Goal: Task Accomplishment & Management: Manage account settings

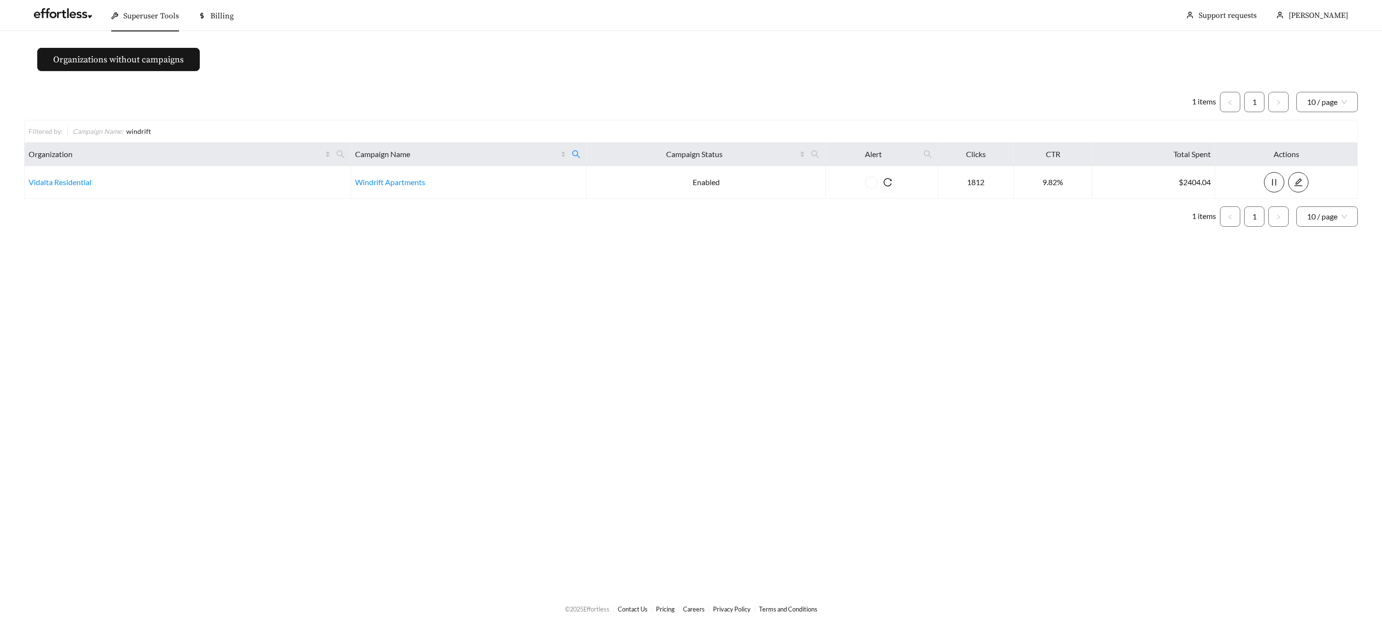
drag, startPoint x: 135, startPoint y: 38, endPoint x: 135, endPoint y: 31, distance: 6.8
click at [134, 38] on main "Organizations without campaigns 1 items 1 10 / page Filtered by: Campaign Name …" at bounding box center [691, 311] width 1382 height 561
click at [135, 25] on div "Superuser Tools" at bounding box center [145, 15] width 68 height 31
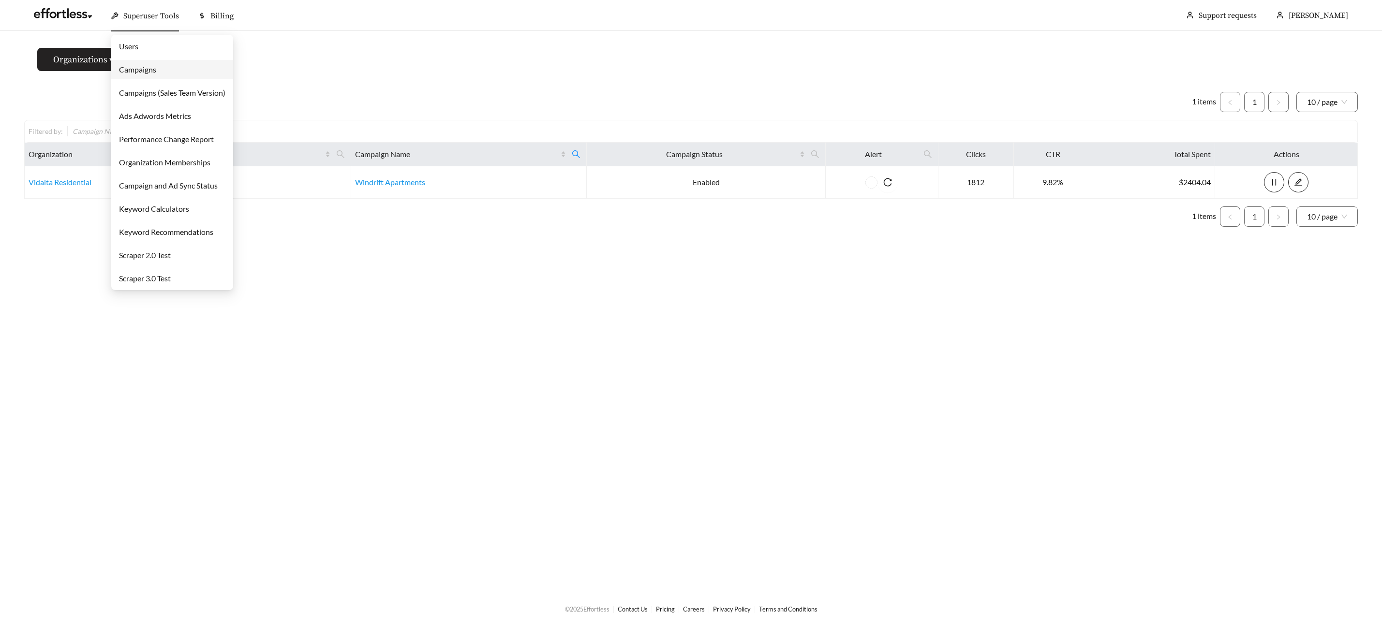
click at [136, 68] on link "Campaigns" at bounding box center [137, 69] width 37 height 9
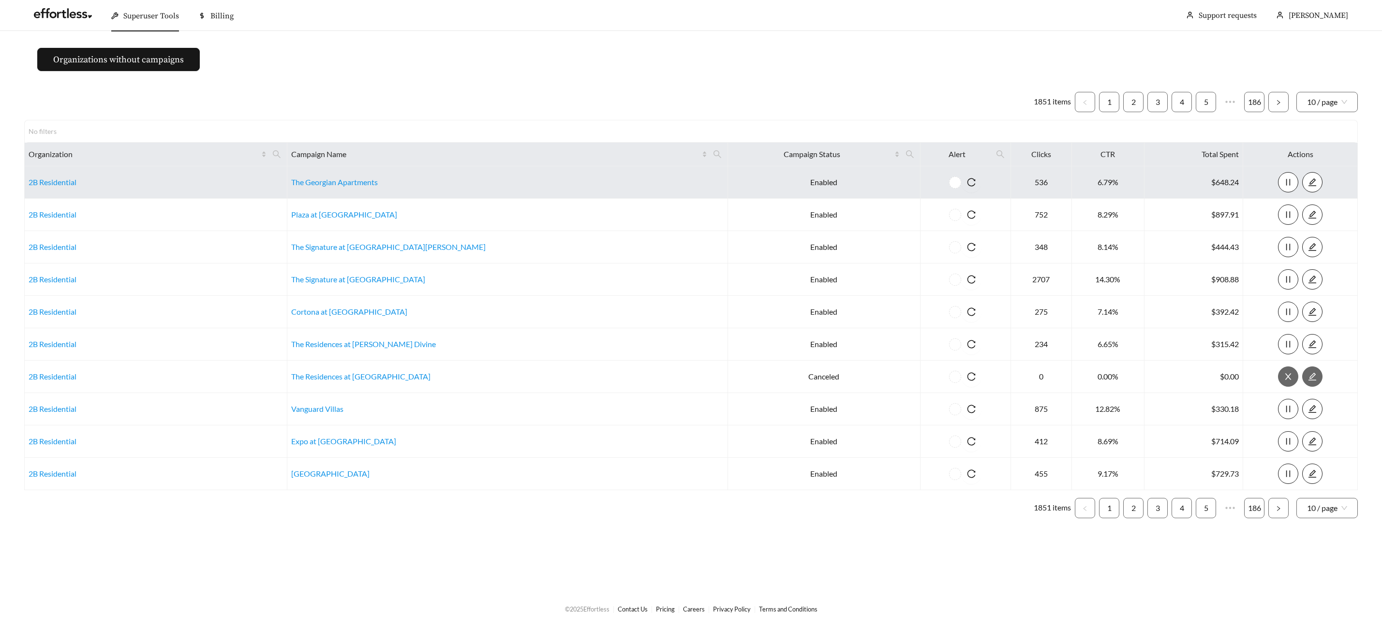
drag, startPoint x: 317, startPoint y: 153, endPoint x: 314, endPoint y: 168, distance: 15.7
click at [281, 153] on icon "search" at bounding box center [276, 154] width 9 height 9
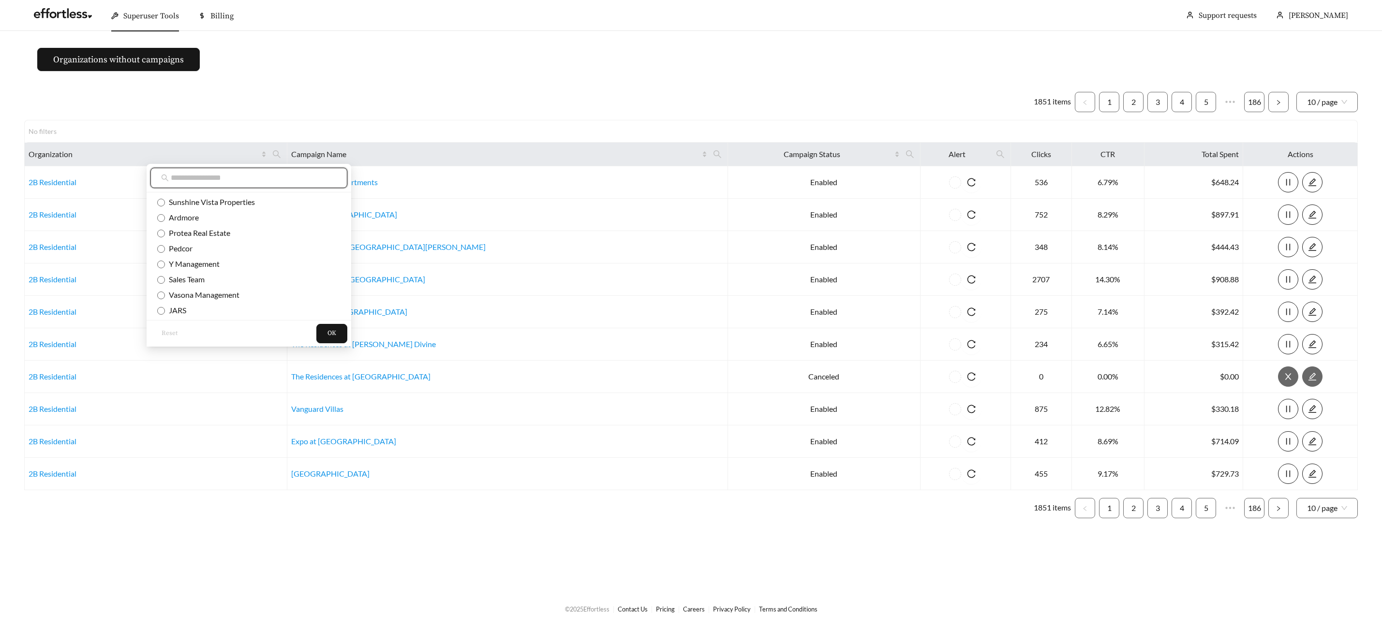
click at [285, 179] on input "text" at bounding box center [254, 178] width 166 height 12
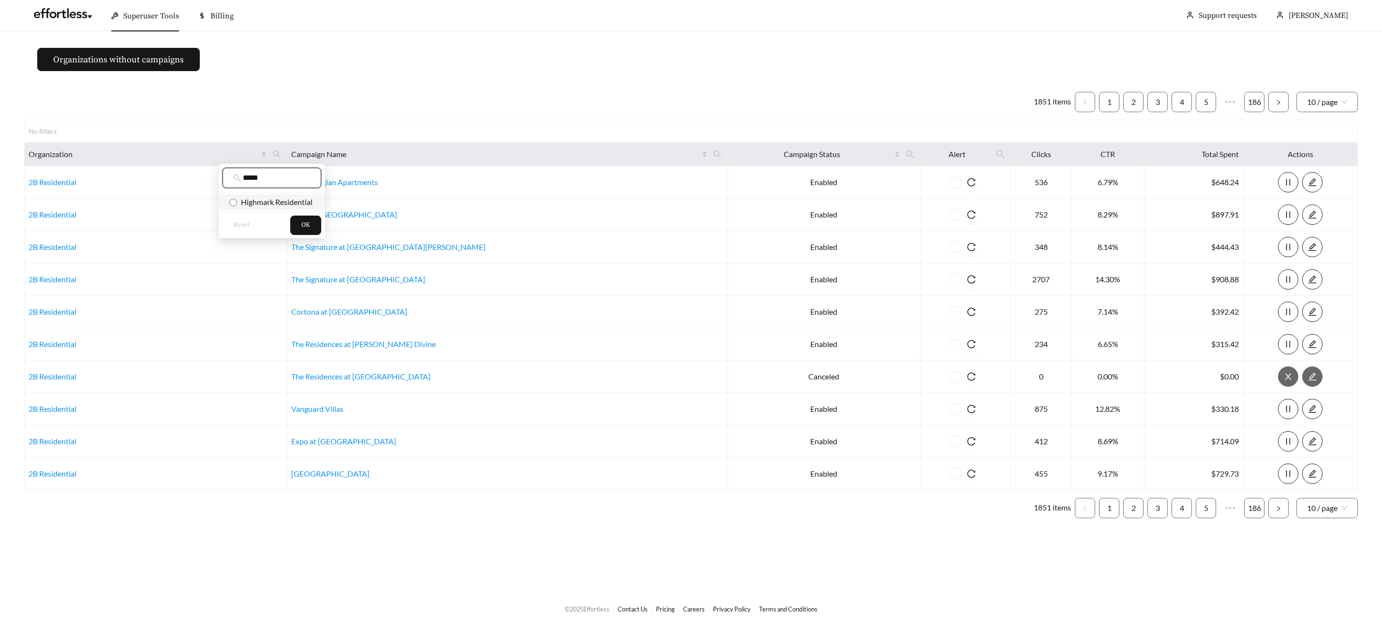
type input "*****"
click at [292, 199] on span "Highmark Residential" at bounding box center [274, 201] width 75 height 9
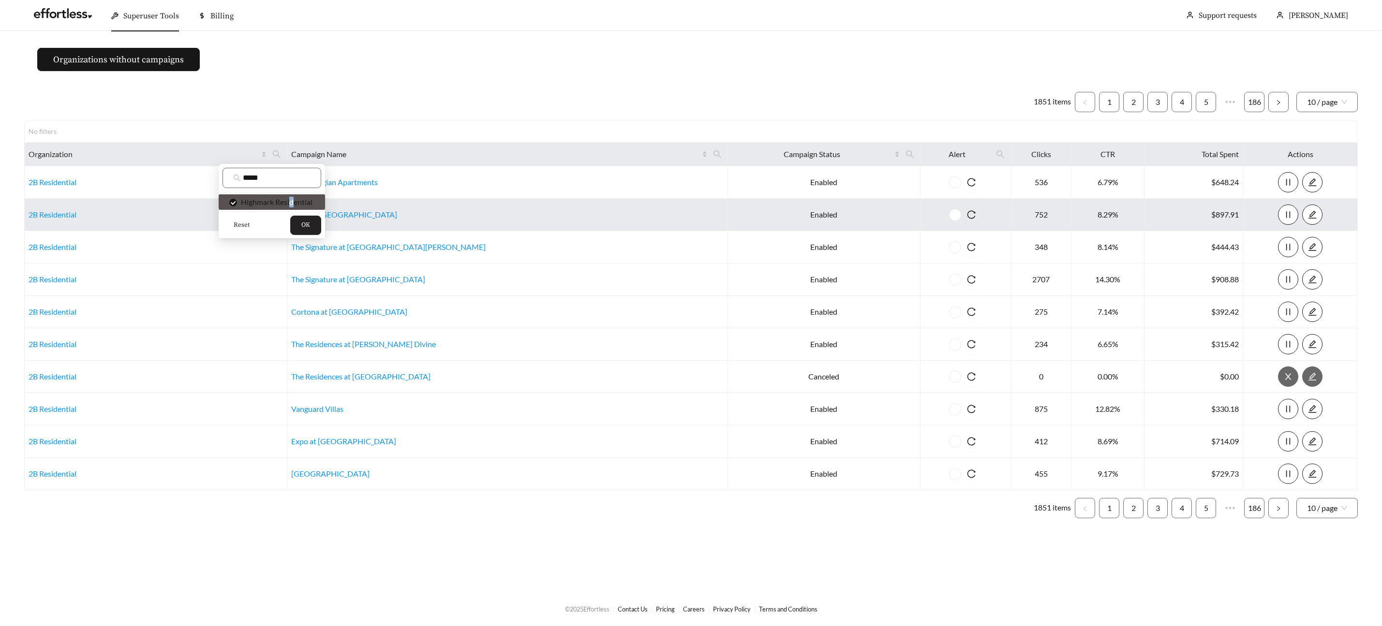
drag, startPoint x: 306, startPoint y: 222, endPoint x: 317, endPoint y: 221, distance: 11.2
click at [306, 222] on span "OK" at bounding box center [305, 226] width 9 height 10
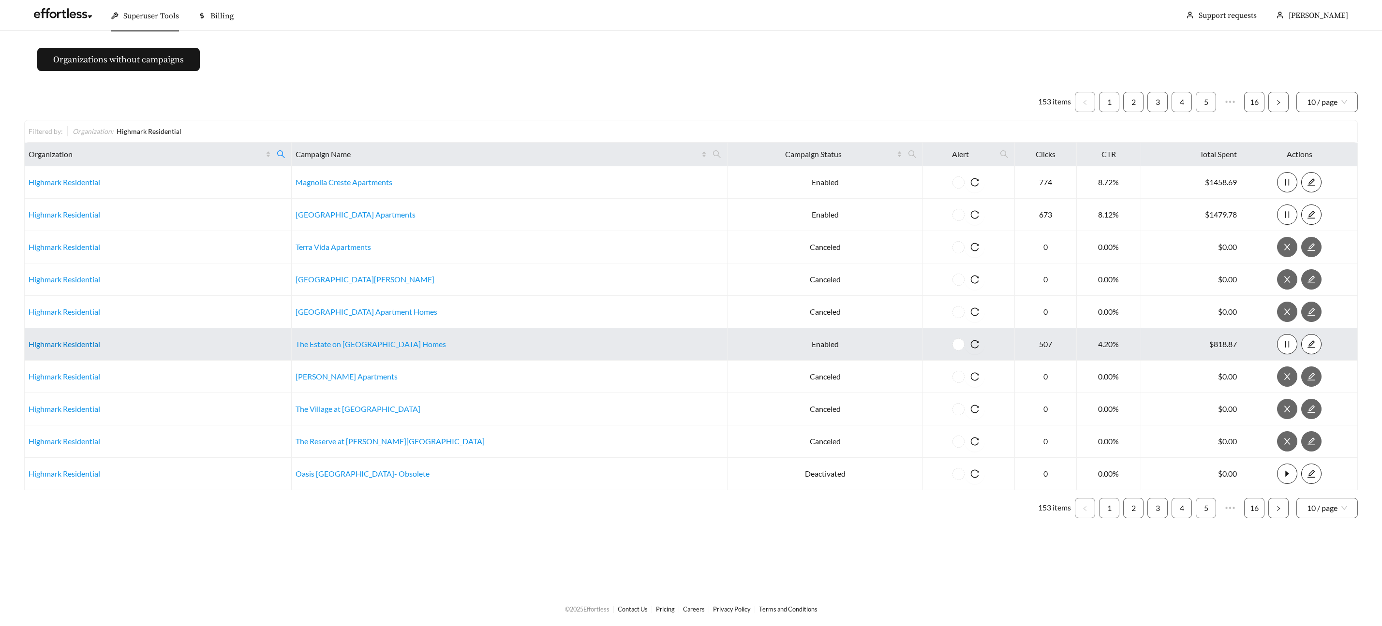
click at [74, 343] on link "Highmark Residential" at bounding box center [65, 344] width 72 height 9
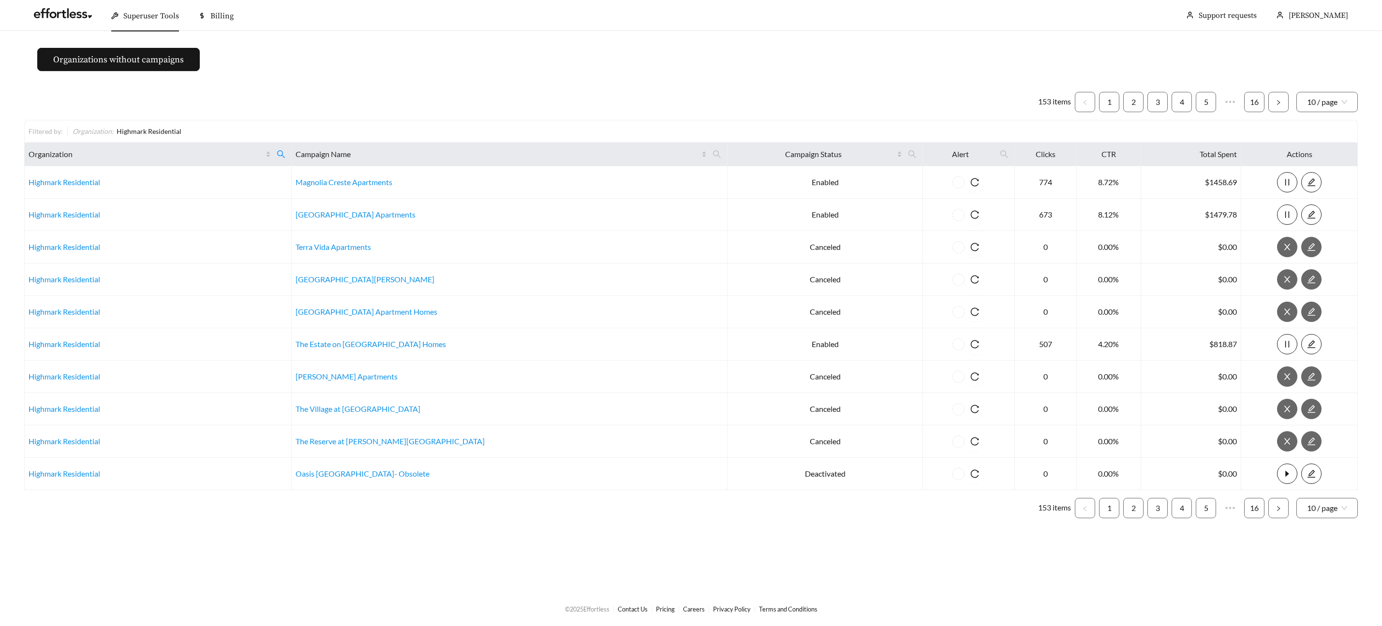
click at [153, 24] on div "Superuser Tools" at bounding box center [145, 15] width 68 height 31
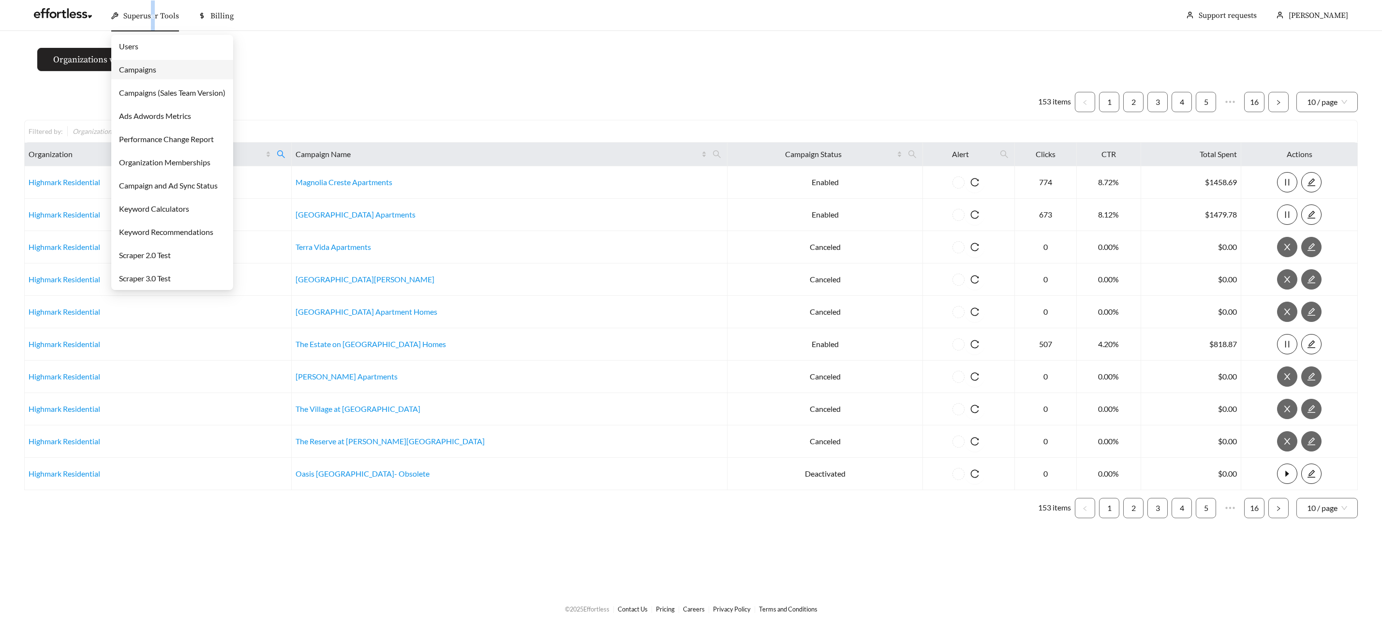
click at [149, 66] on link "Campaigns" at bounding box center [137, 69] width 37 height 9
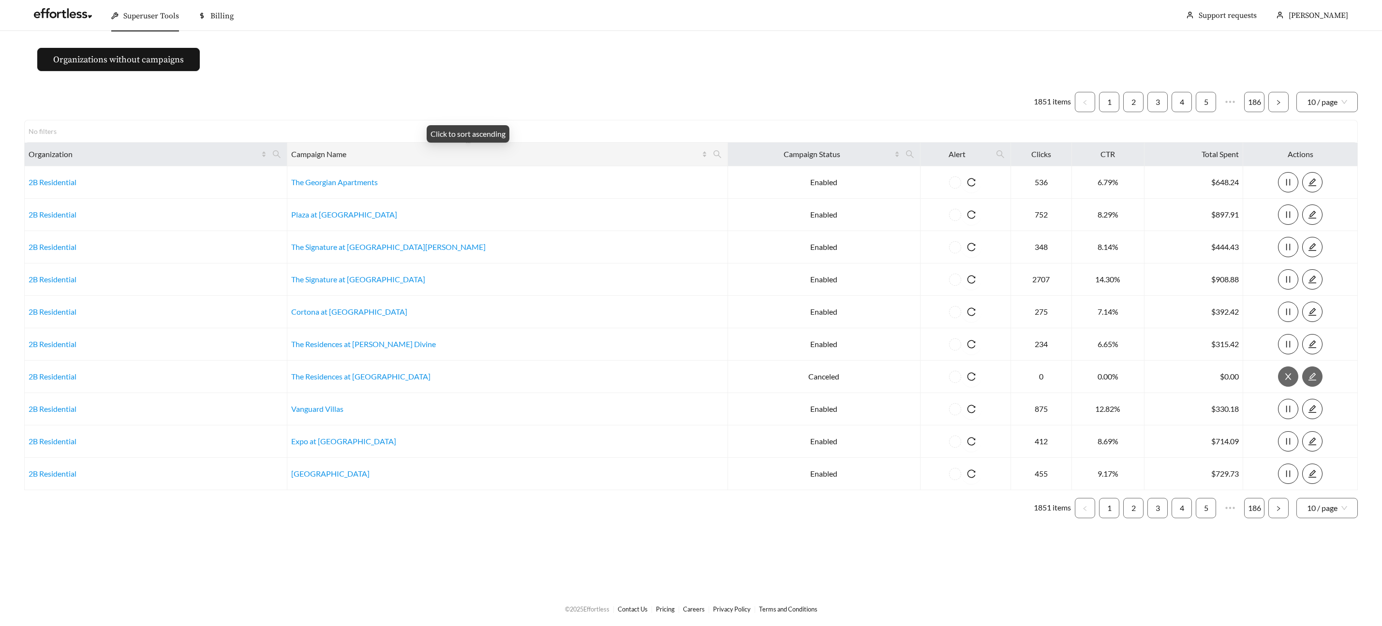
click at [603, 150] on div "Campaign Name" at bounding box center [499, 154] width 416 height 12
click at [713, 152] on icon "search" at bounding box center [717, 154] width 9 height 9
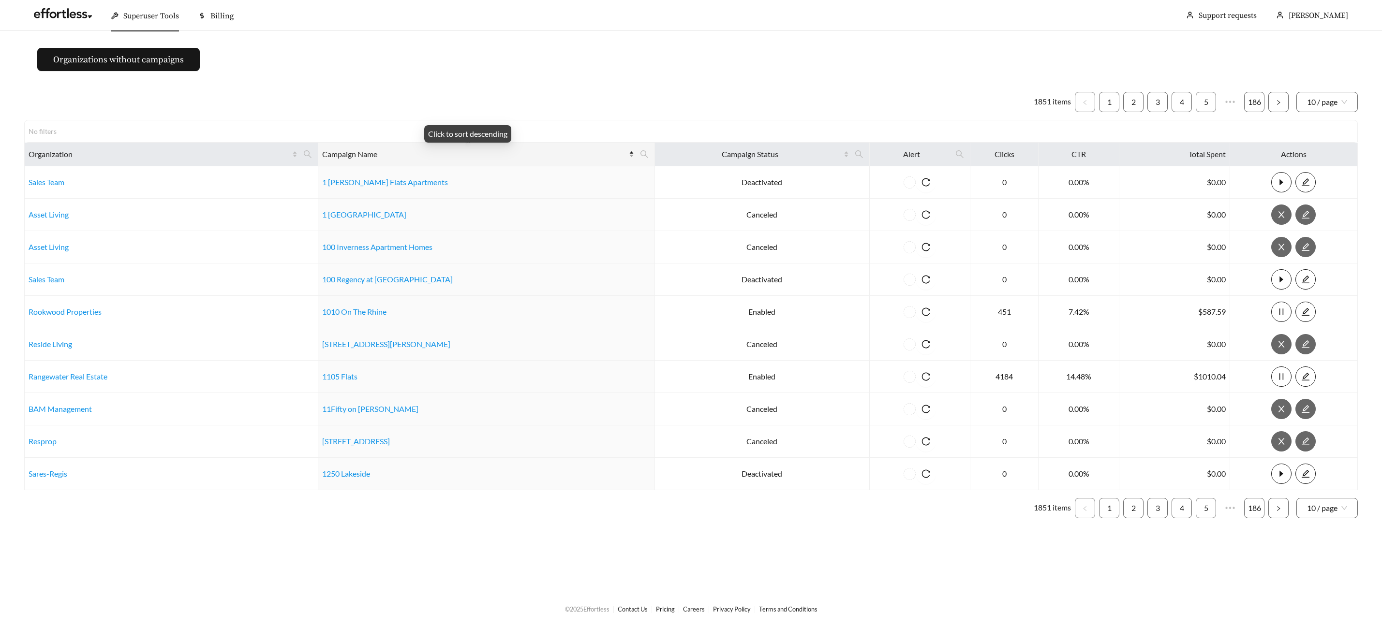
click at [492, 151] on span "Campaign Name" at bounding box center [474, 154] width 305 height 12
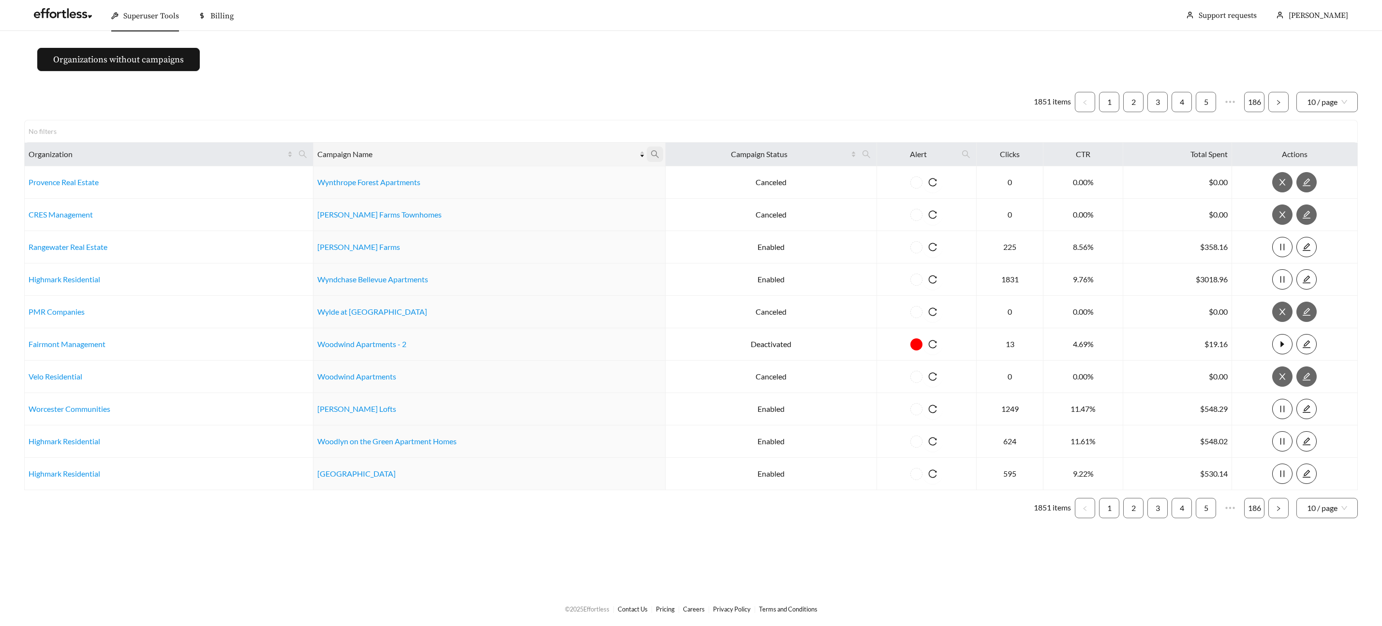
click at [653, 152] on icon "search" at bounding box center [655, 154] width 9 height 9
click at [580, 177] on input "text" at bounding box center [604, 178] width 99 height 20
type input "*******"
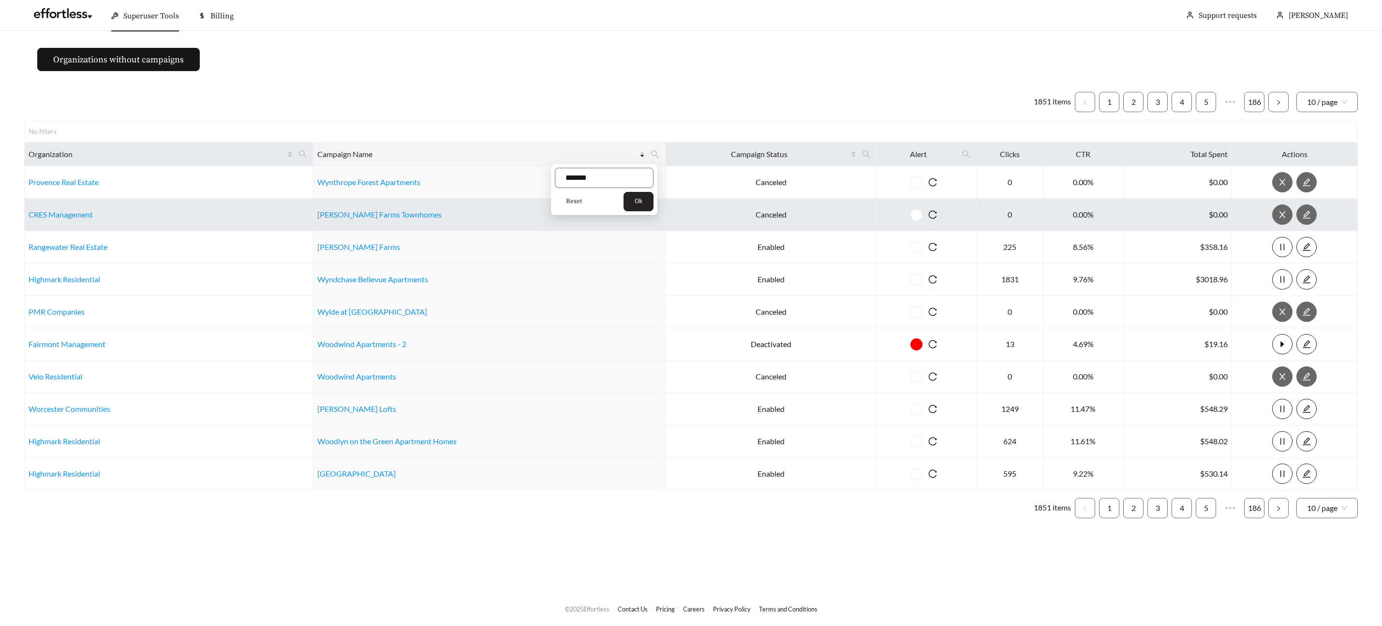
click at [642, 201] on span "Ok" at bounding box center [639, 202] width 8 height 10
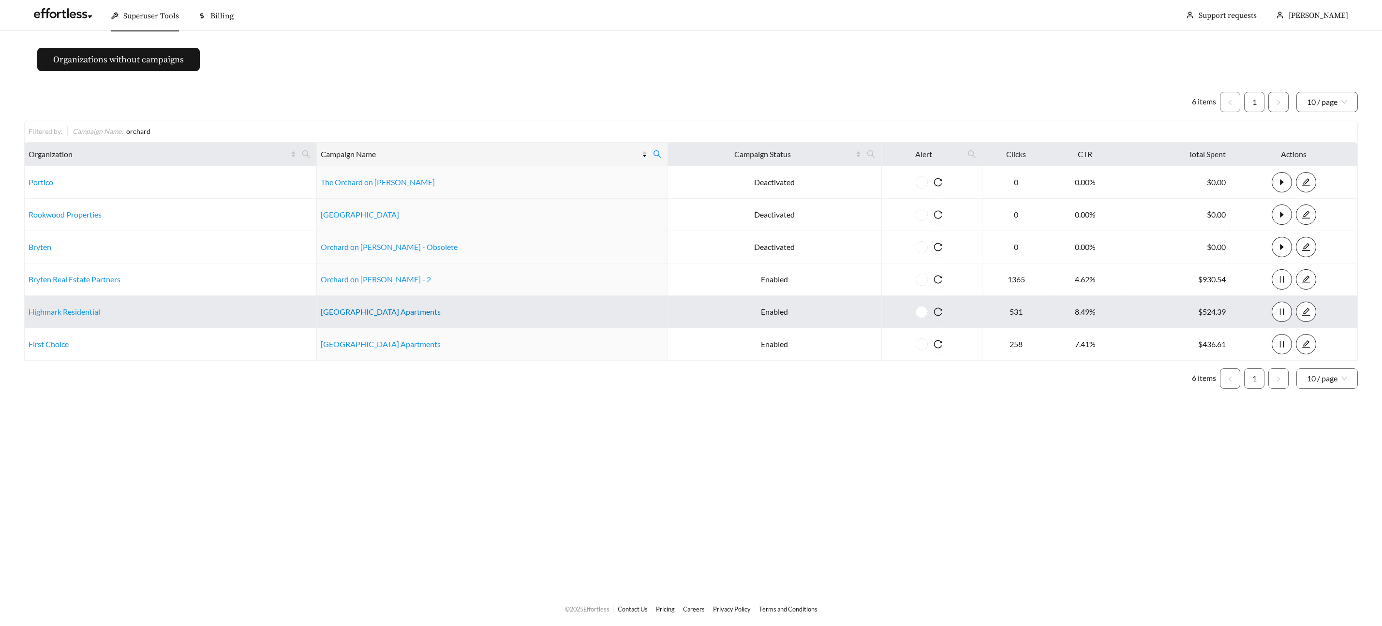
click at [399, 310] on link "Orchard Hills Apartments" at bounding box center [381, 311] width 120 height 9
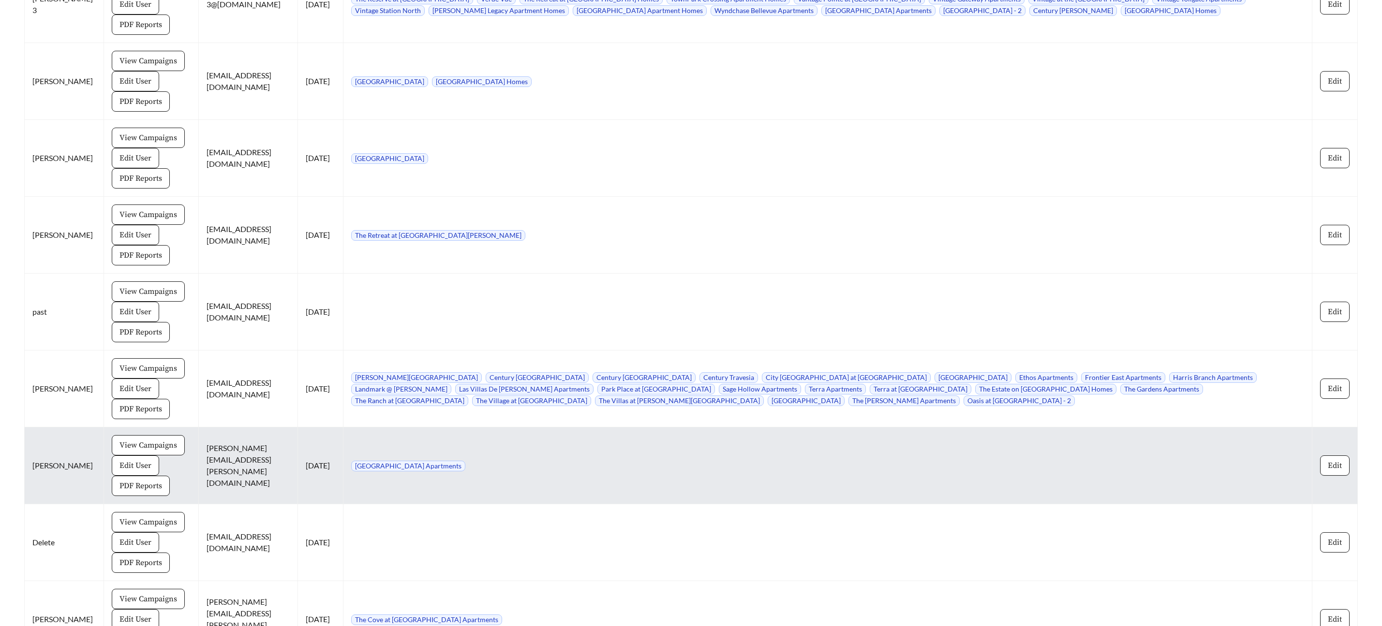
scroll to position [8929, 0]
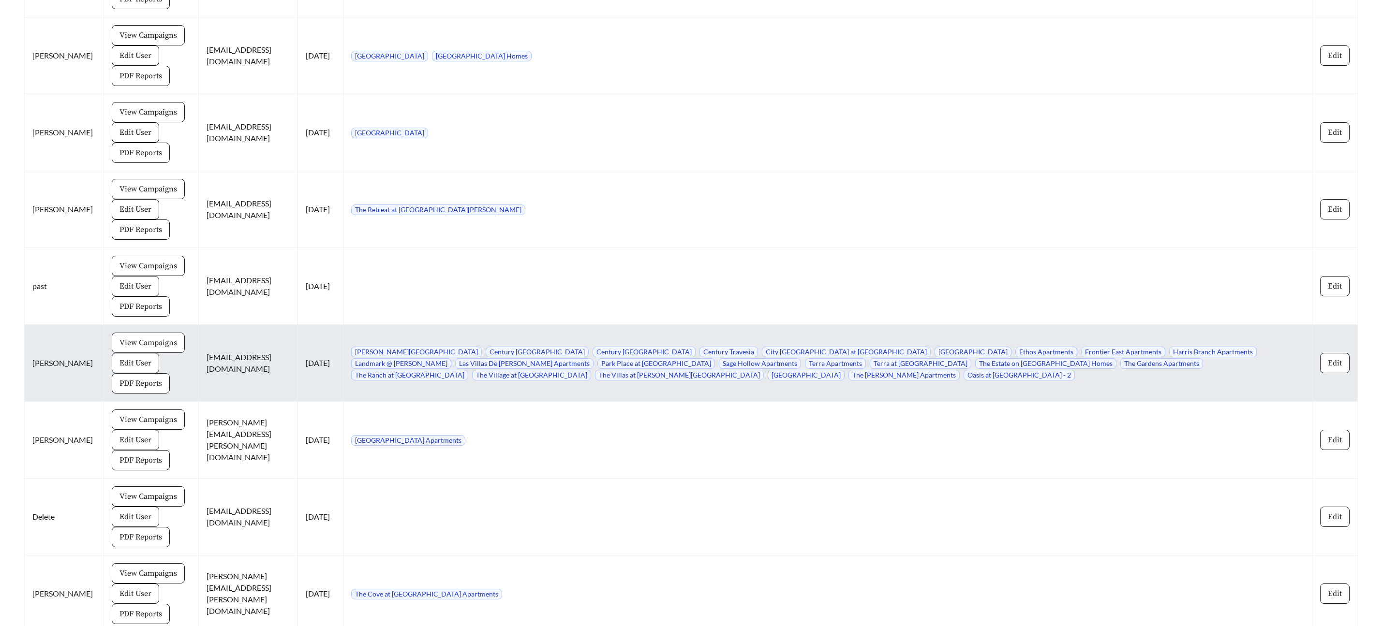
click at [138, 337] on span "View Campaigns" at bounding box center [148, 343] width 58 height 12
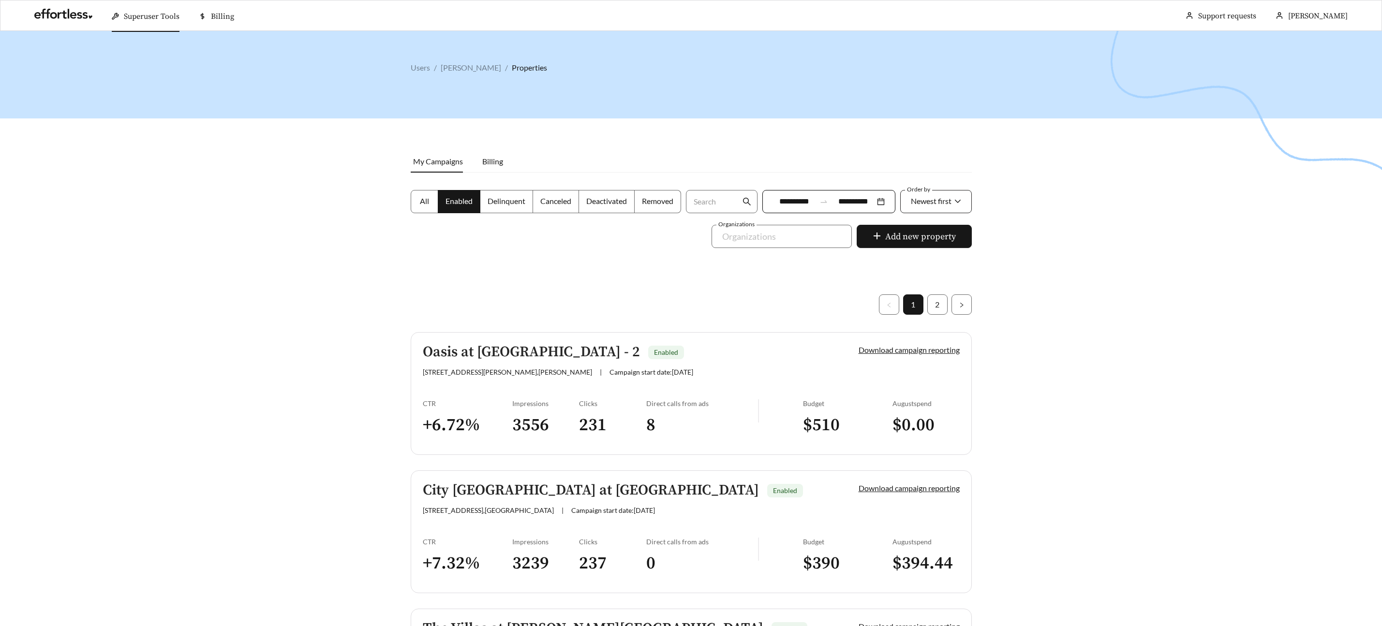
click at [937, 198] on span "Newest first" at bounding box center [931, 200] width 41 height 9
click at [917, 259] on span "A-Z" at bounding box center [916, 255] width 13 height 9
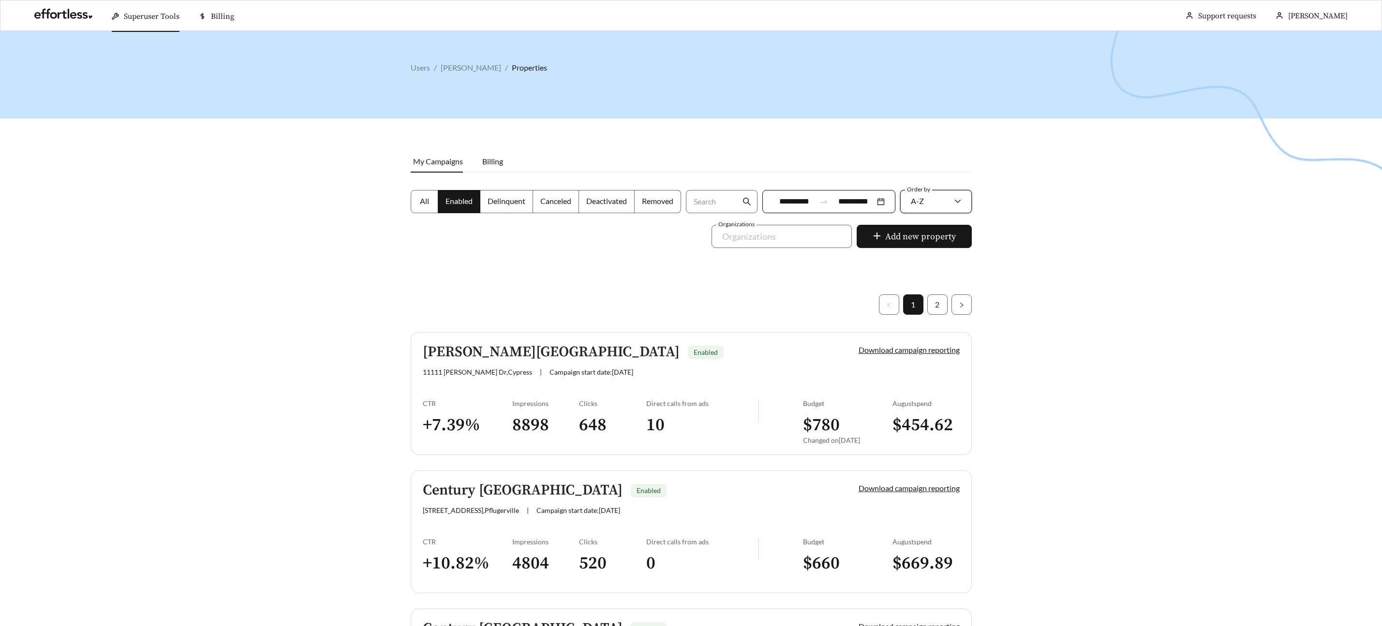
click at [425, 196] on span "All" at bounding box center [424, 200] width 9 height 9
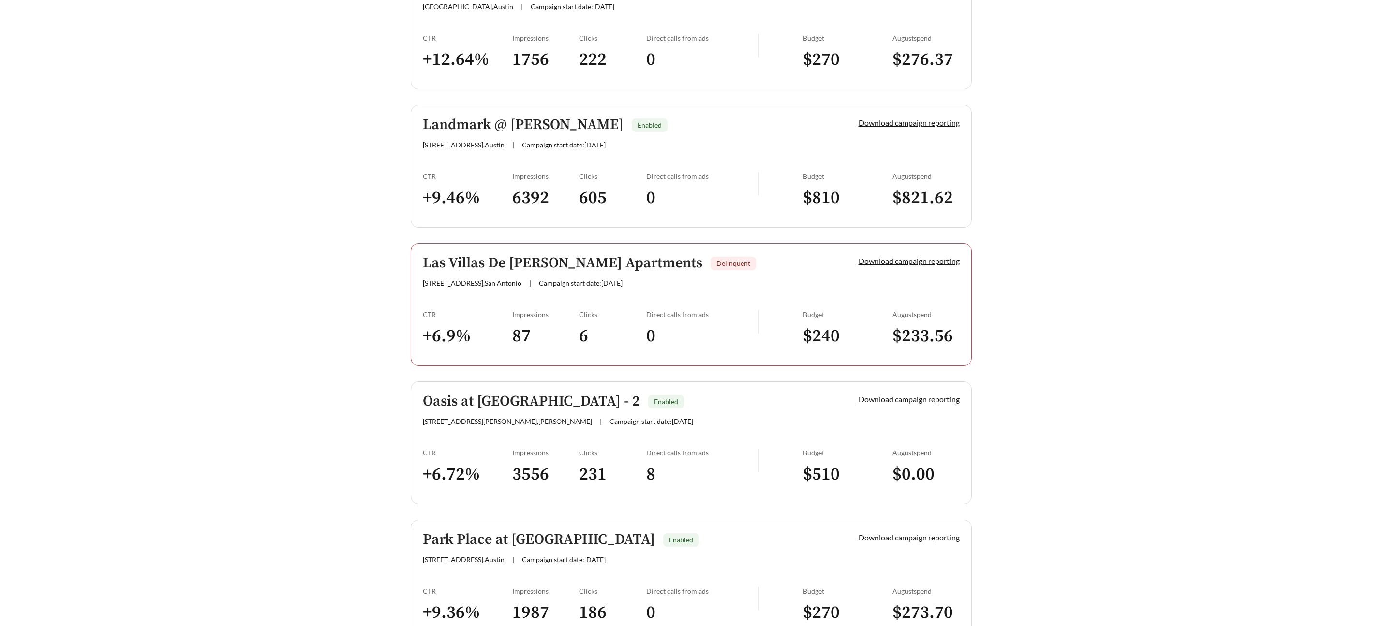
scroll to position [1475, 0]
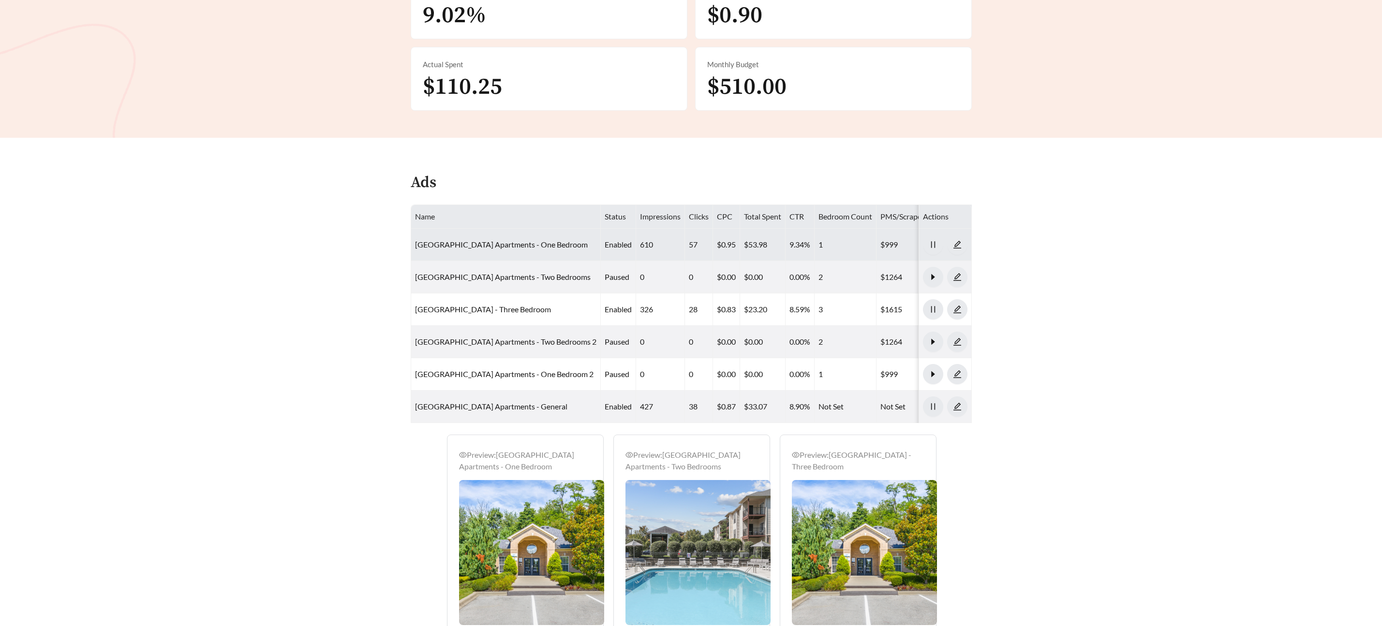
scroll to position [362, 0]
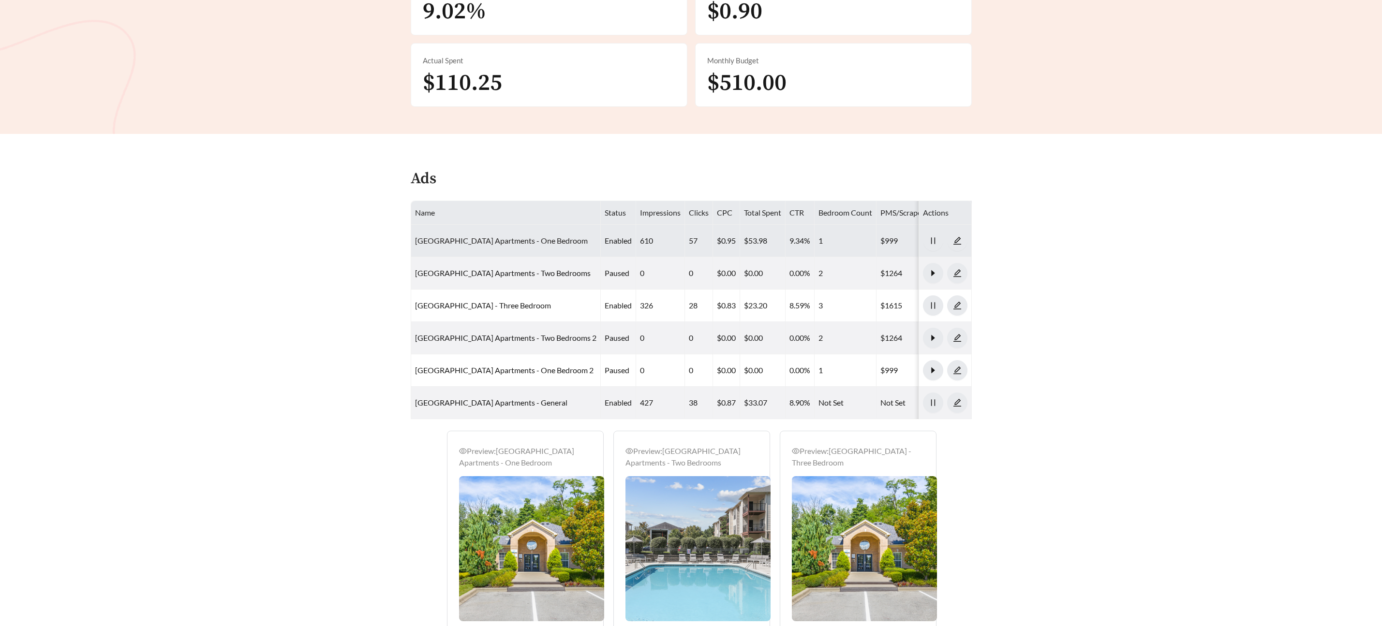
click at [434, 240] on link "Orchard Hills Apartments - One Bedroom" at bounding box center [501, 240] width 173 height 9
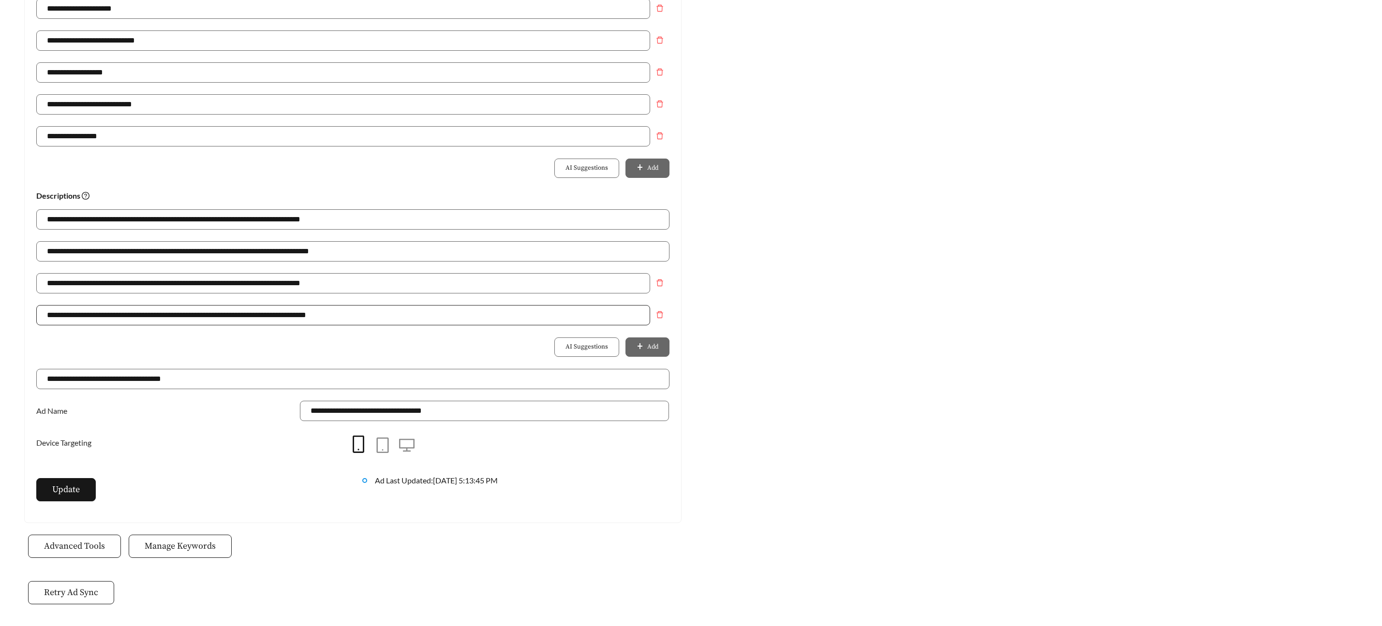
scroll to position [561, 0]
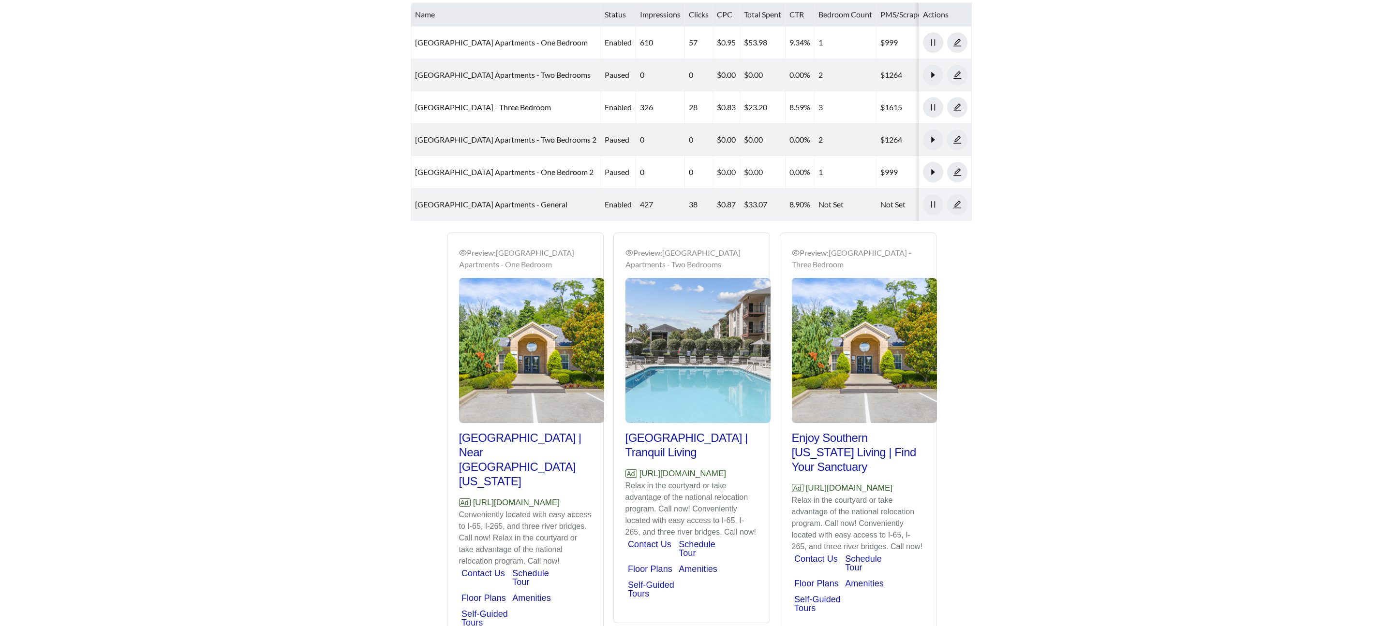
scroll to position [362, 0]
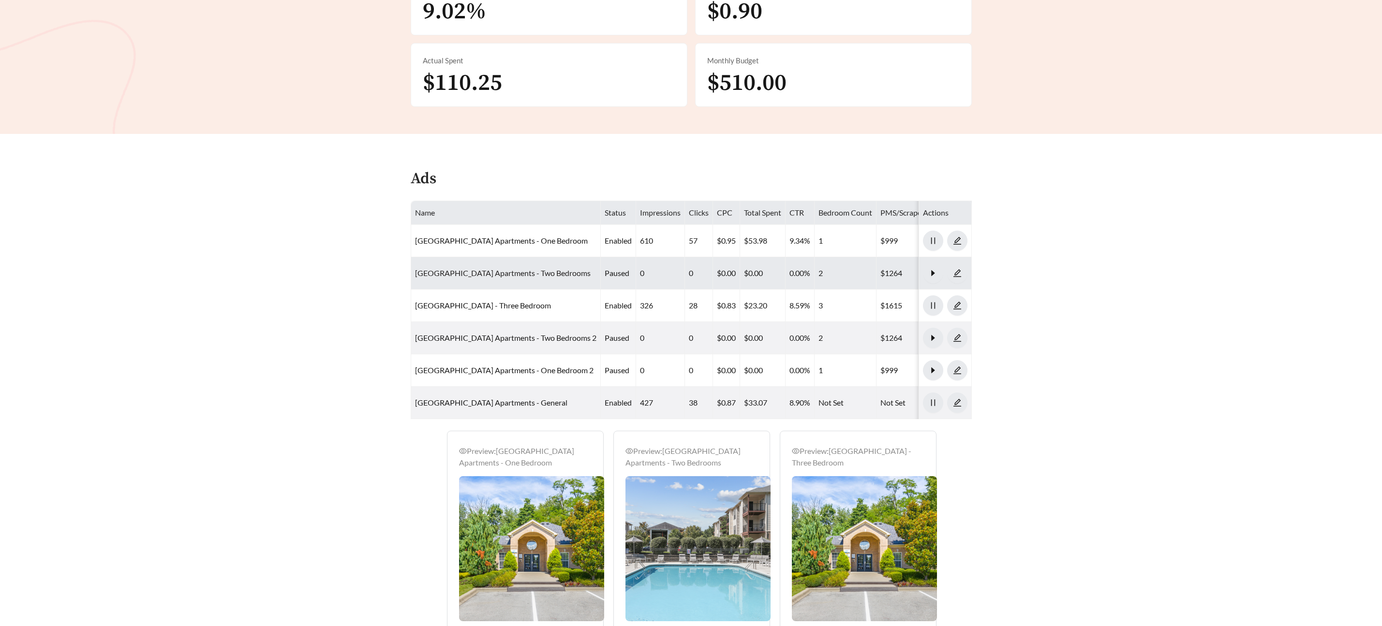
click at [507, 274] on link "Orchard Hills Apartments - Two Bedrooms" at bounding box center [503, 272] width 176 height 9
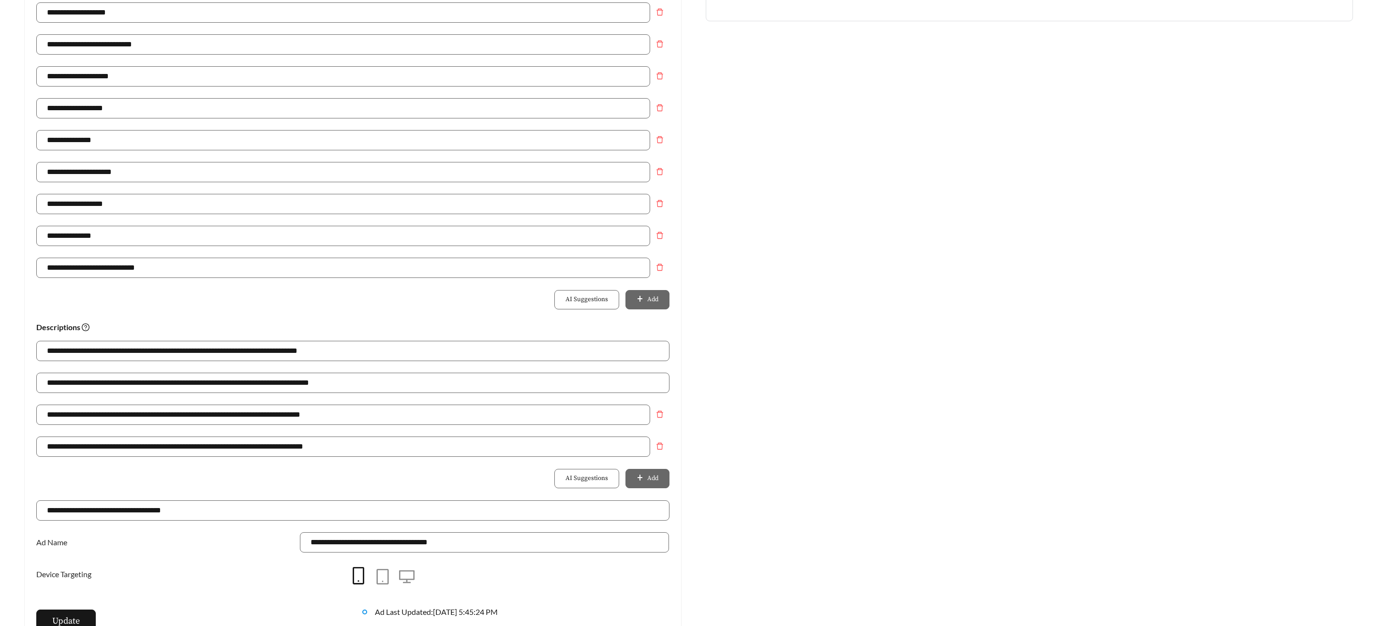
scroll to position [388, 0]
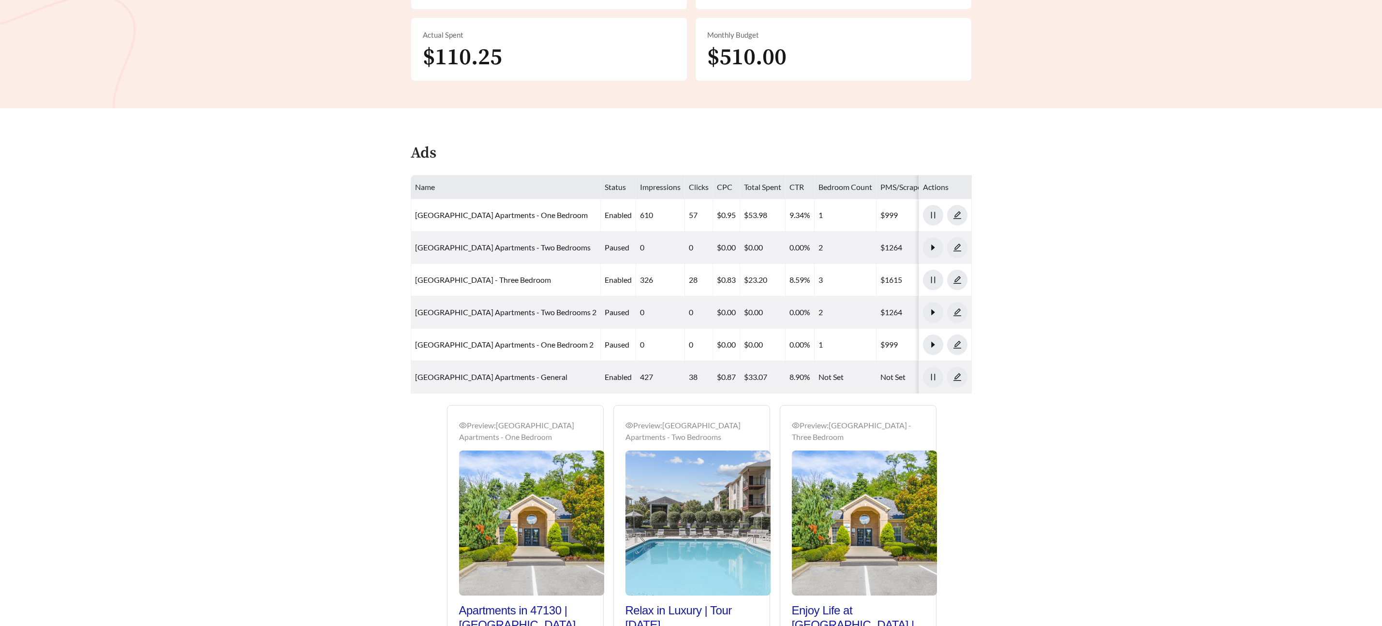
scroll to position [362, 0]
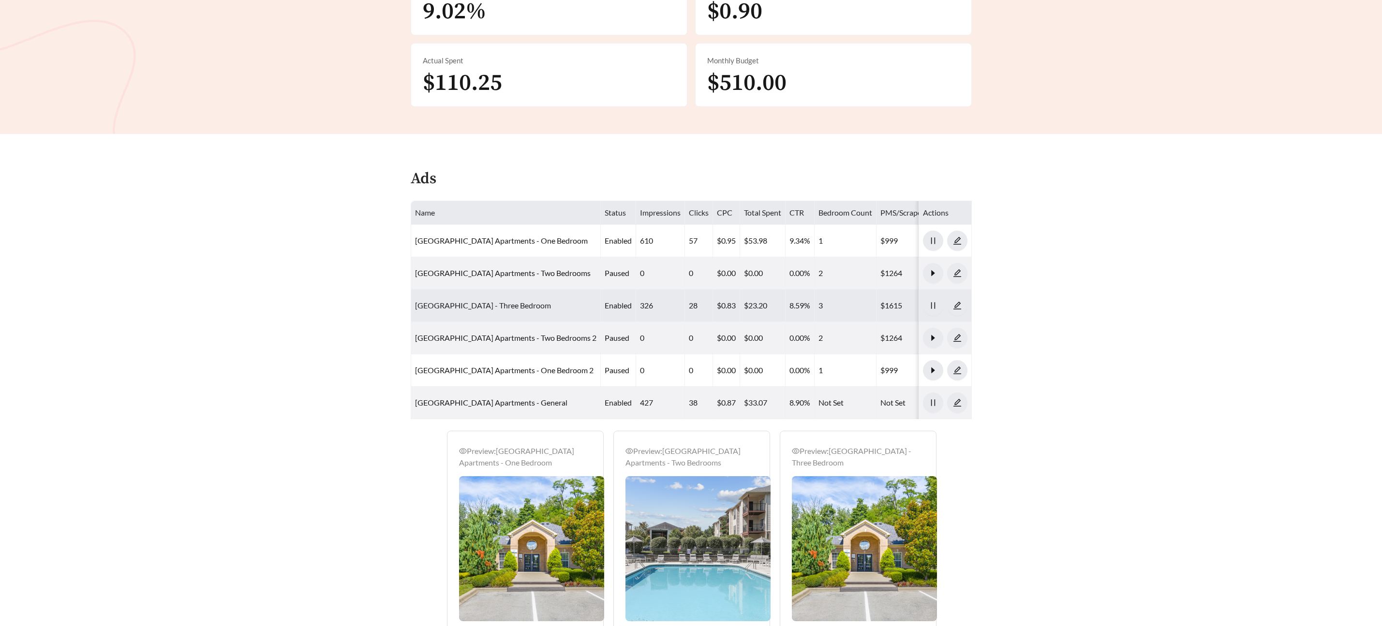
click at [503, 310] on link "Orchard Hills Apartments - Three Bedroom" at bounding box center [483, 305] width 136 height 9
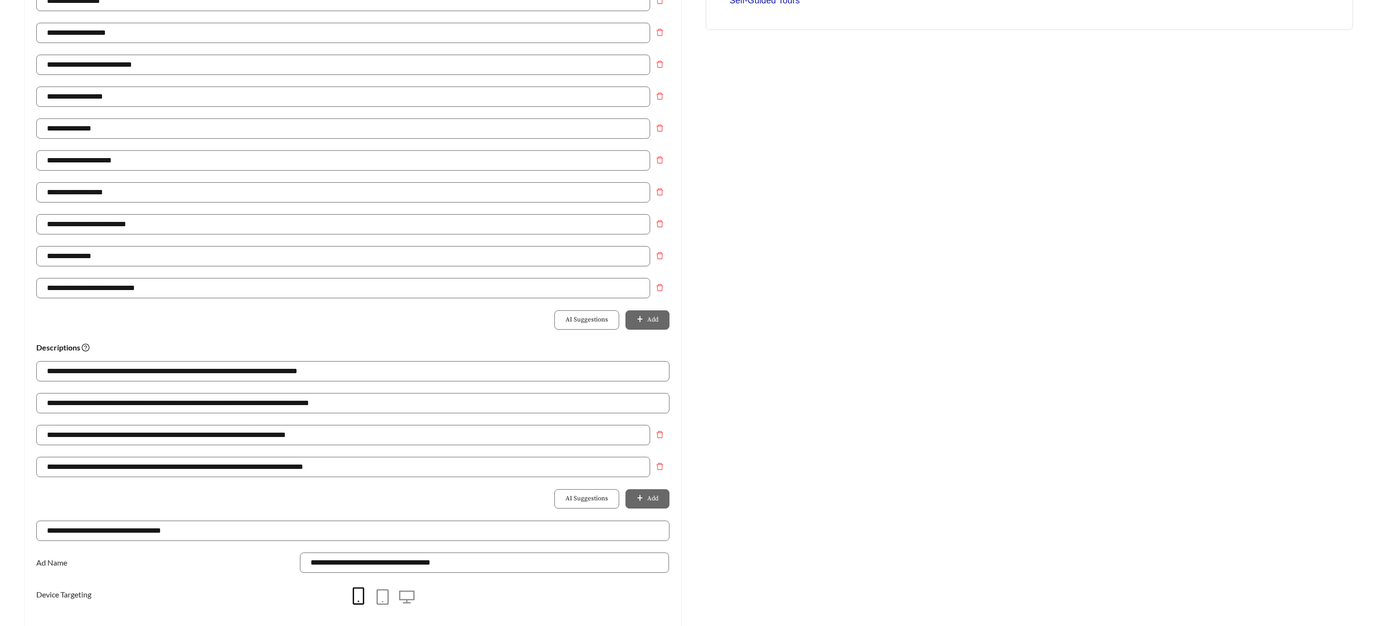
scroll to position [372, 0]
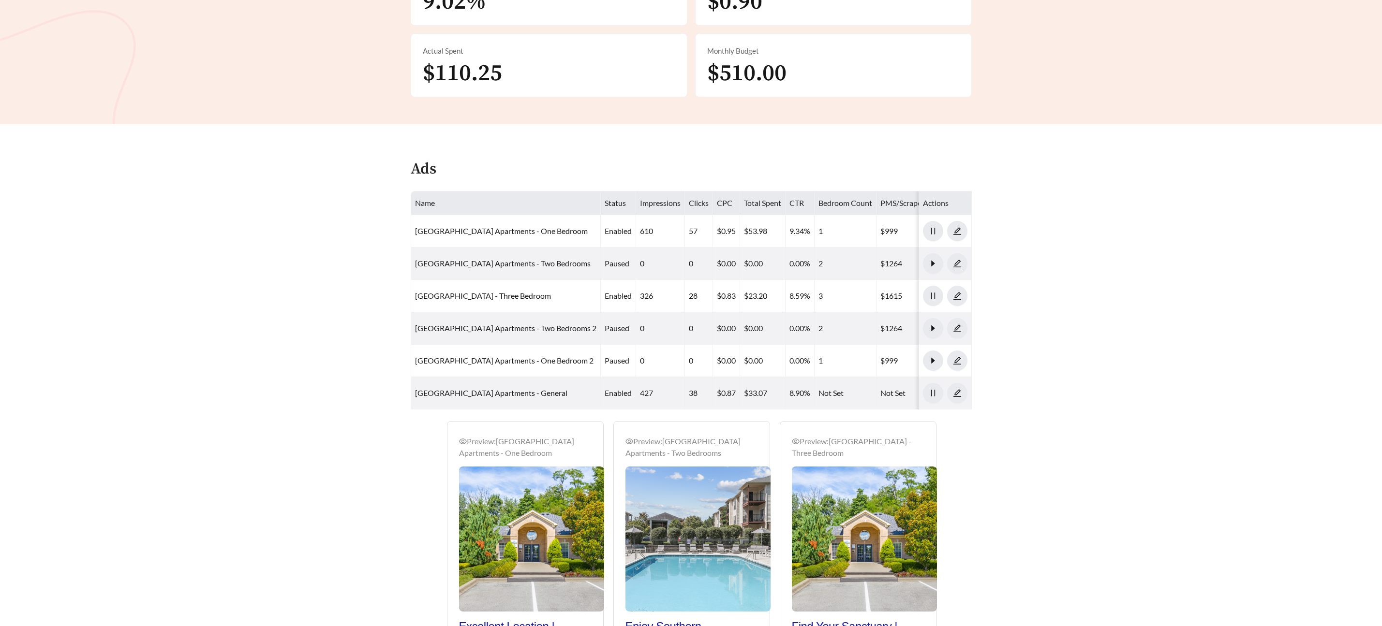
scroll to position [362, 0]
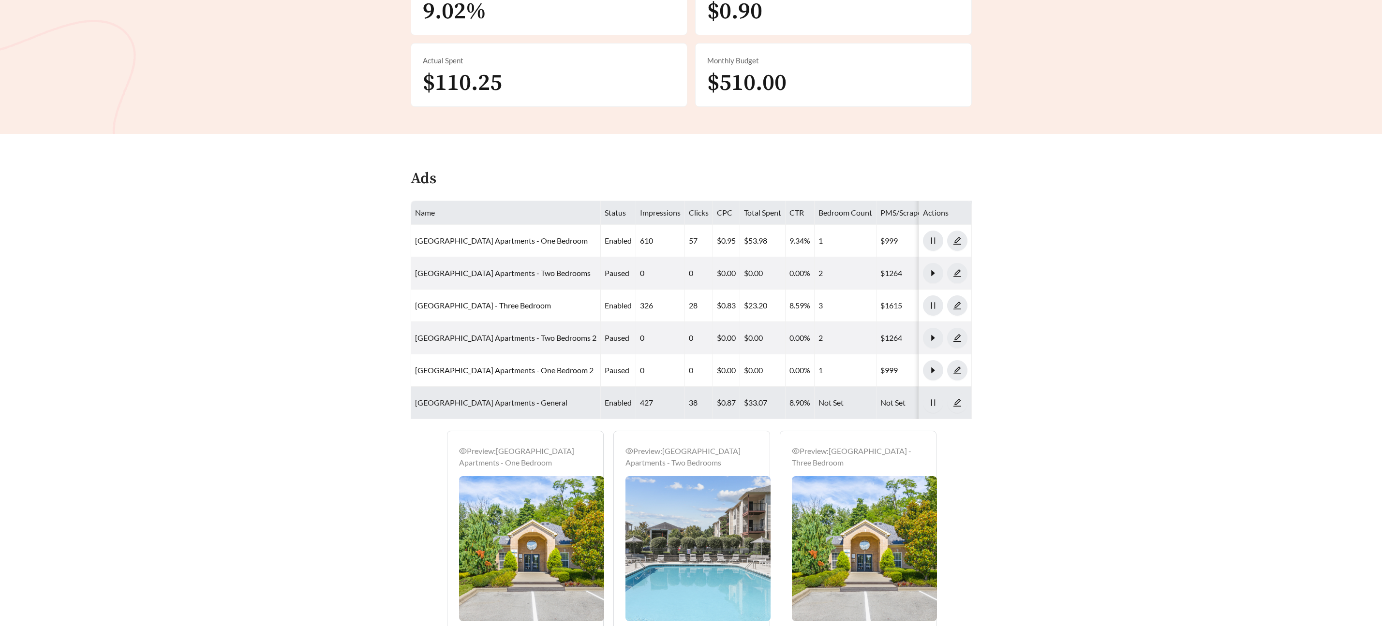
click at [525, 400] on link "Orchard Hills Apartments - General" at bounding box center [491, 402] width 152 height 9
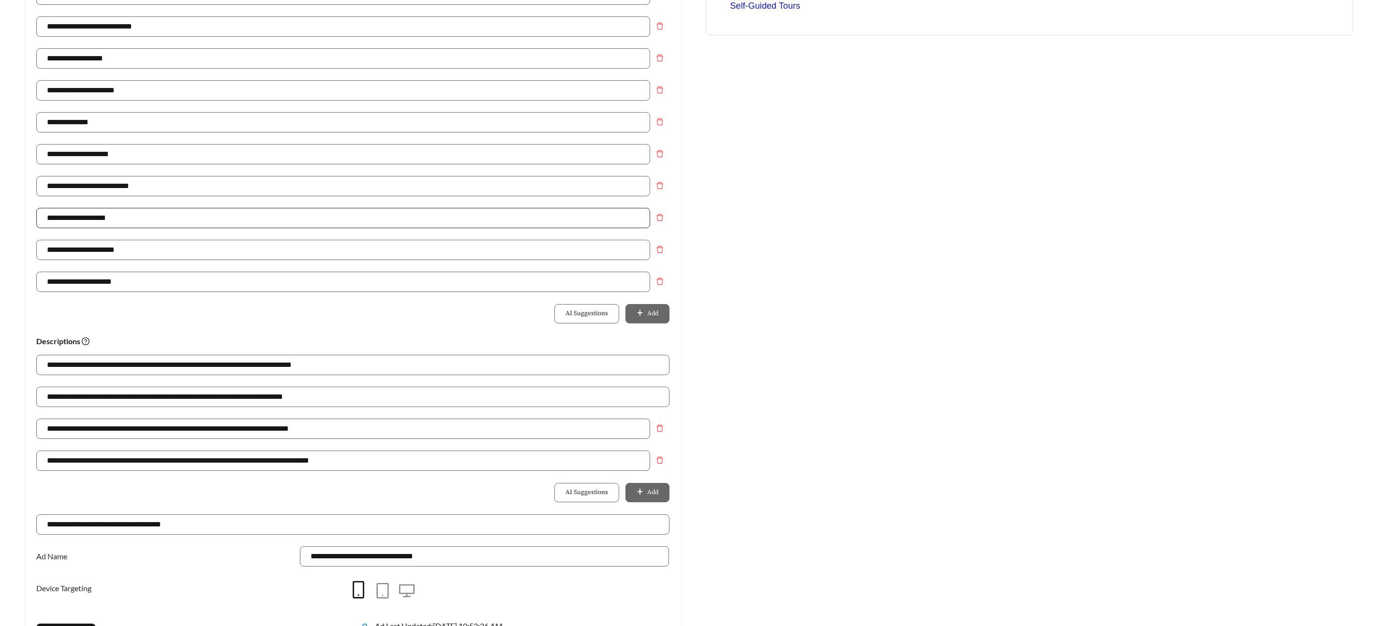
scroll to position [382, 0]
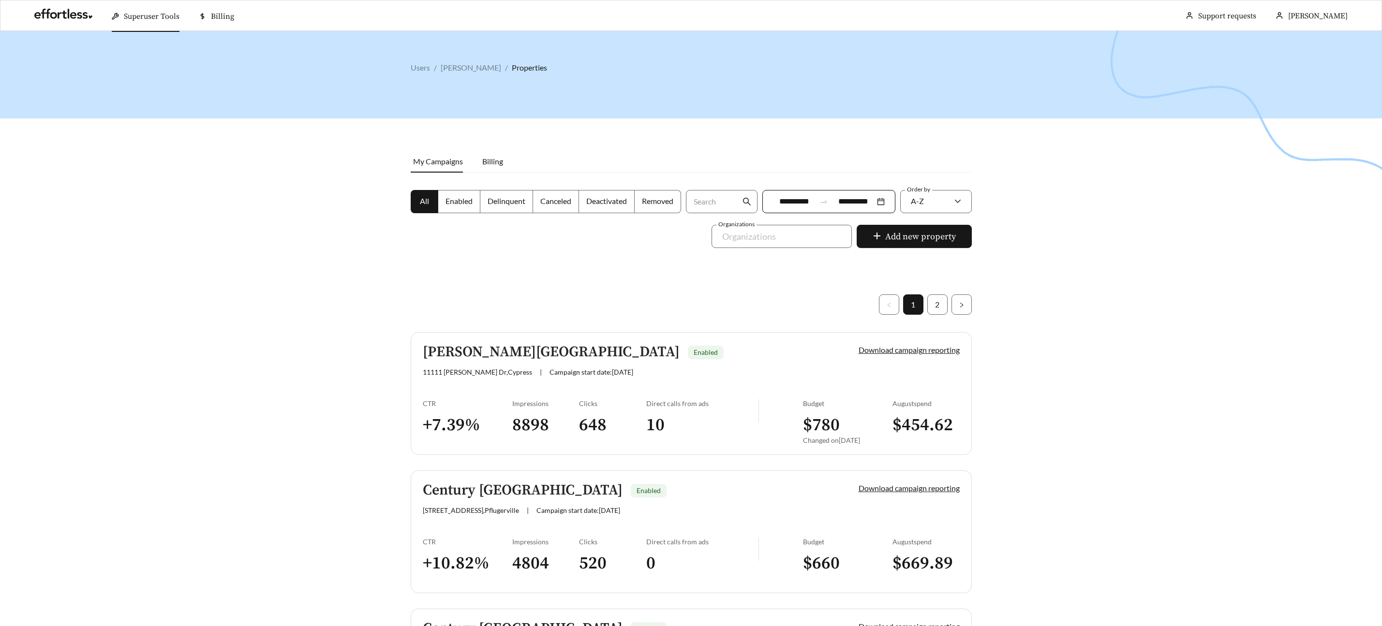
click at [160, 18] on span "Superuser Tools" at bounding box center [152, 17] width 56 height 10
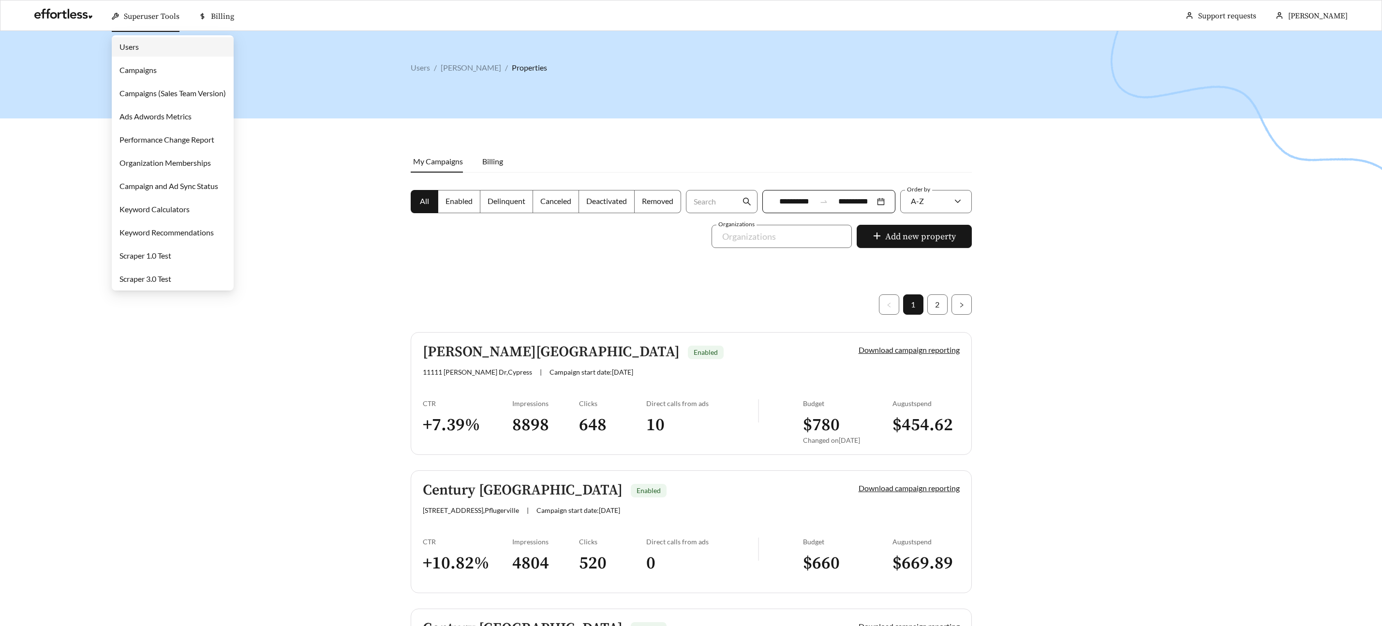
click at [163, 22] on div "Superuser Tools" at bounding box center [146, 16] width 68 height 31
click at [152, 68] on link "Campaigns" at bounding box center [137, 69] width 37 height 9
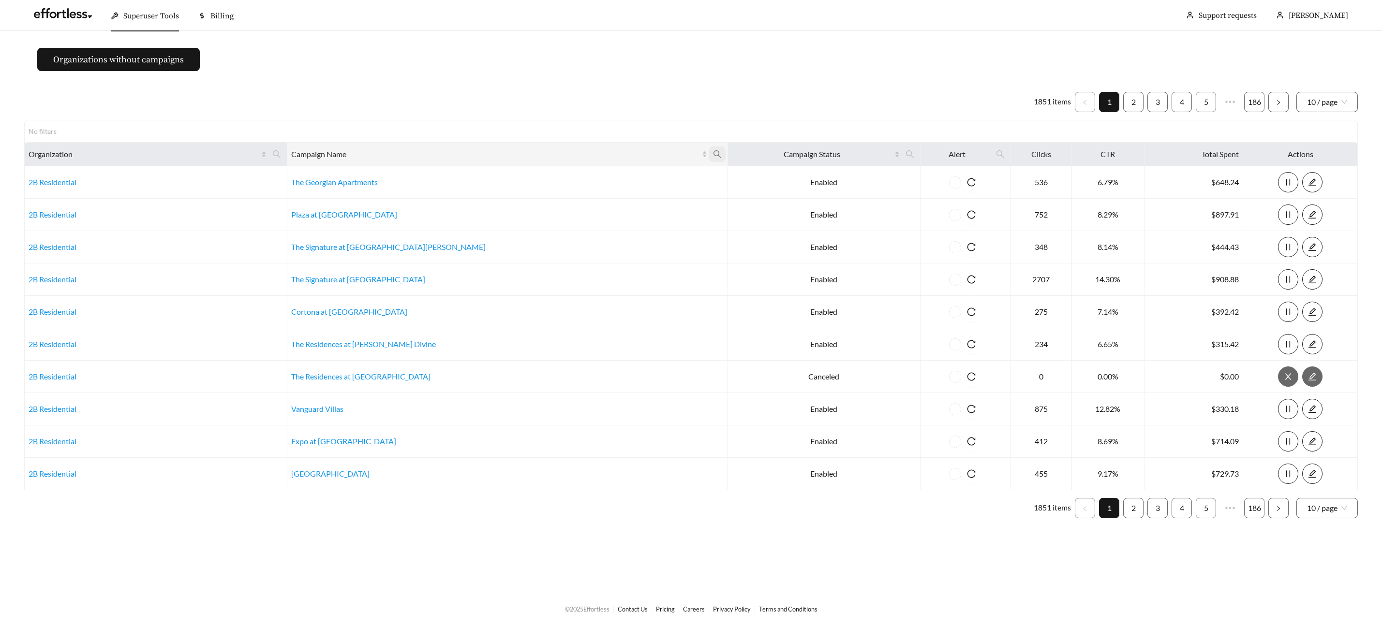
click at [713, 155] on icon "search" at bounding box center [717, 154] width 9 height 9
click at [550, 178] on input "text" at bounding box center [566, 178] width 99 height 20
type input "**********"
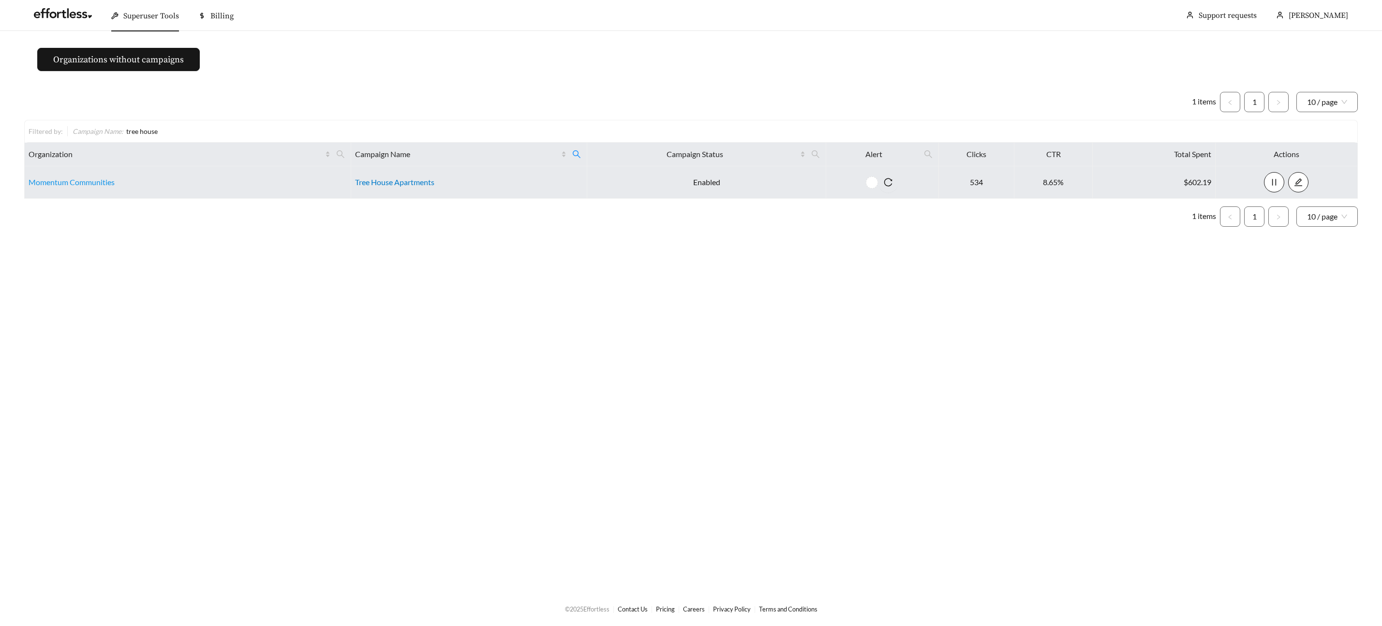
click at [371, 185] on link "Tree House Apartments" at bounding box center [394, 182] width 79 height 9
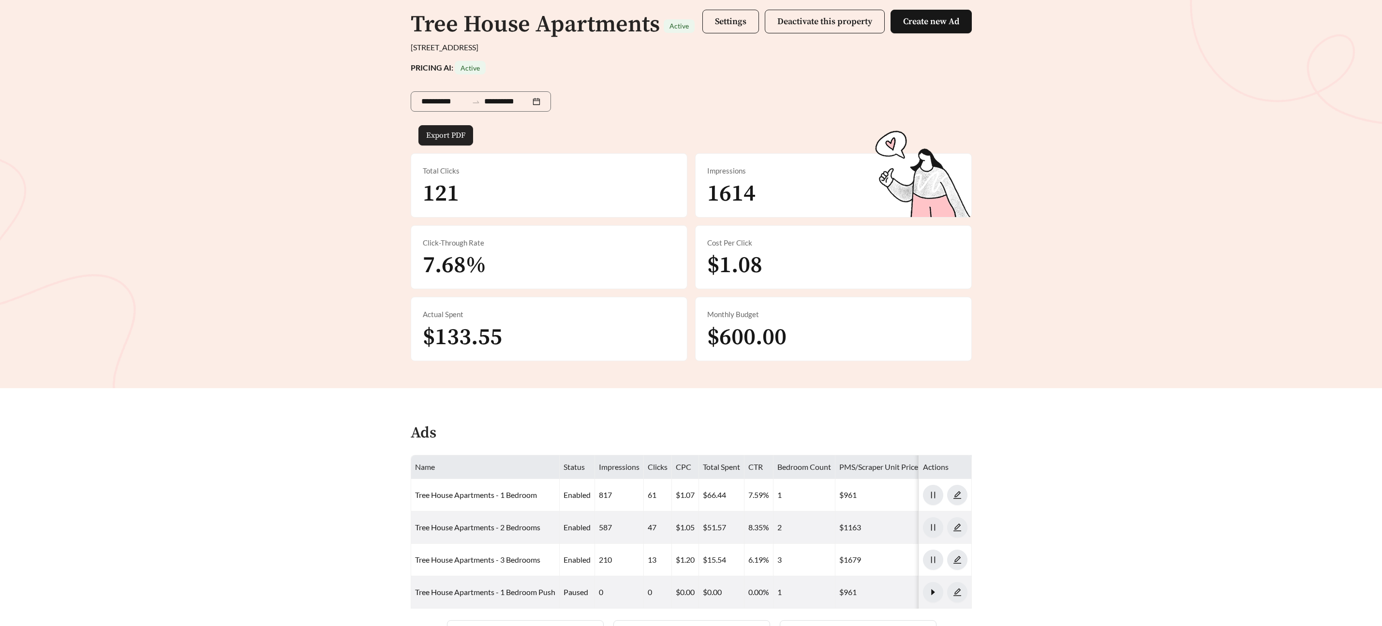
scroll to position [73, 0]
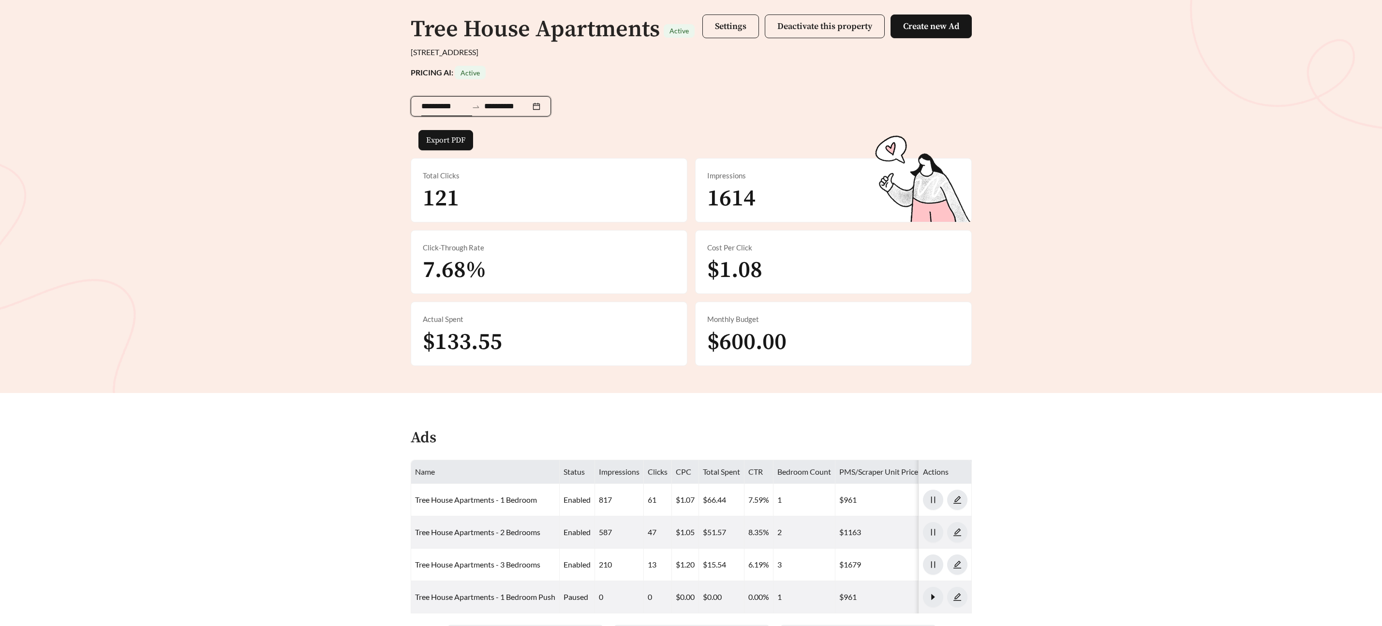
click at [440, 107] on input "**********" at bounding box center [444, 107] width 46 height 12
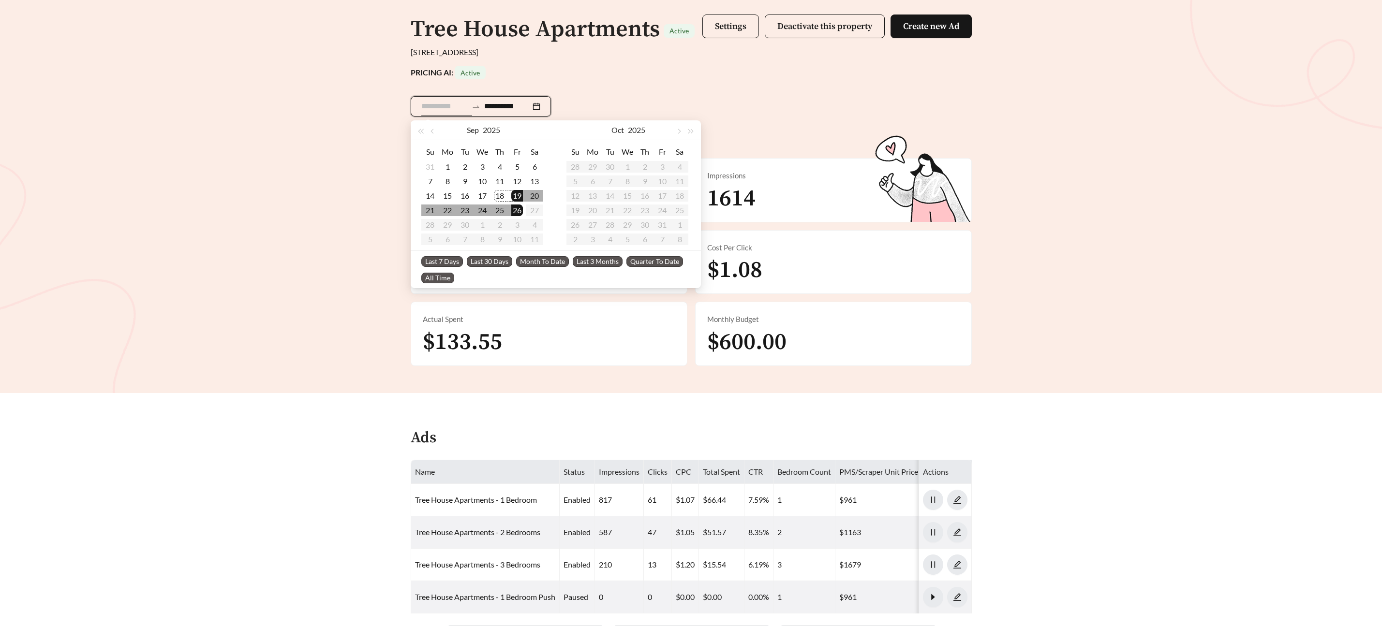
type input "**********"
click at [496, 260] on span "Last 30 Days" at bounding box center [489, 261] width 45 height 11
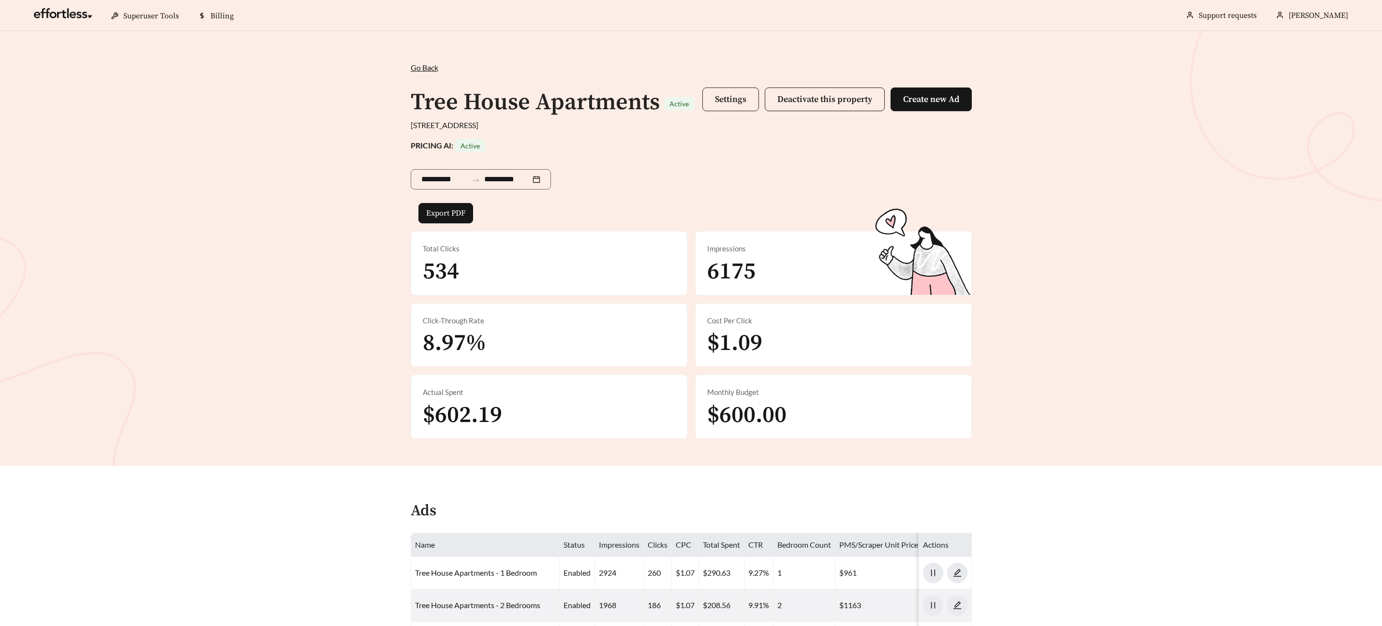
click at [718, 102] on span "Settings" at bounding box center [730, 99] width 31 height 11
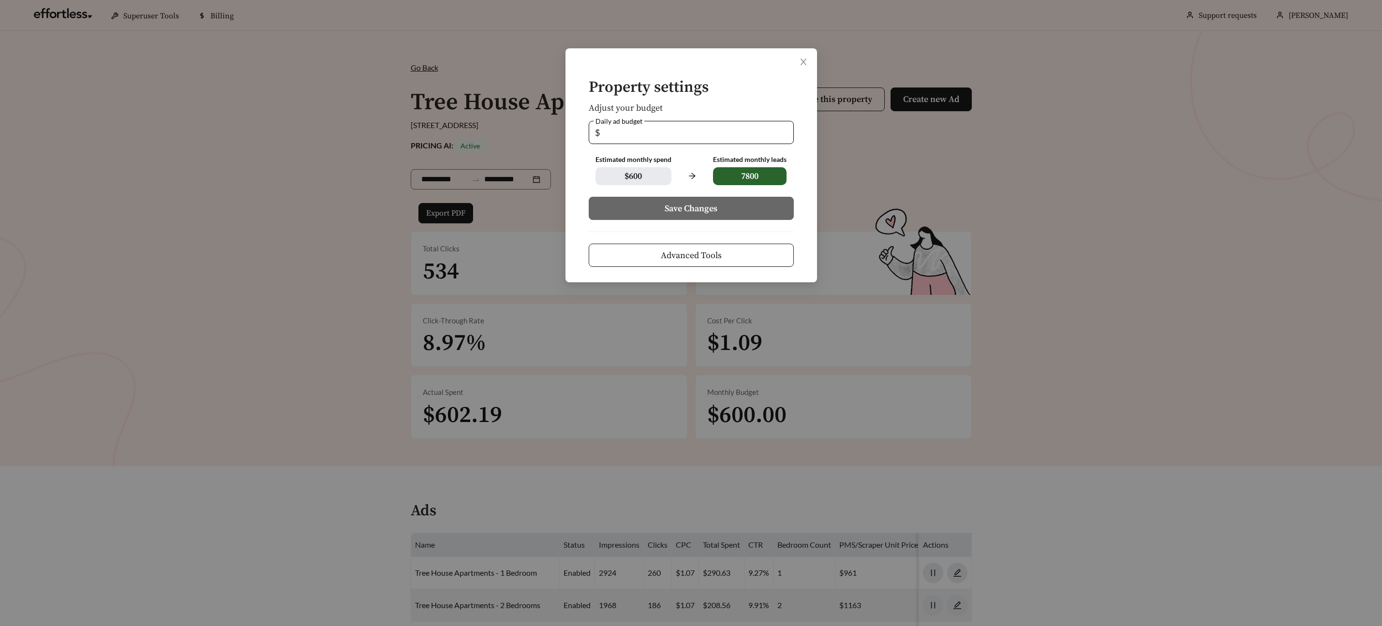
click at [684, 263] on button "Advanced Tools" at bounding box center [691, 255] width 205 height 23
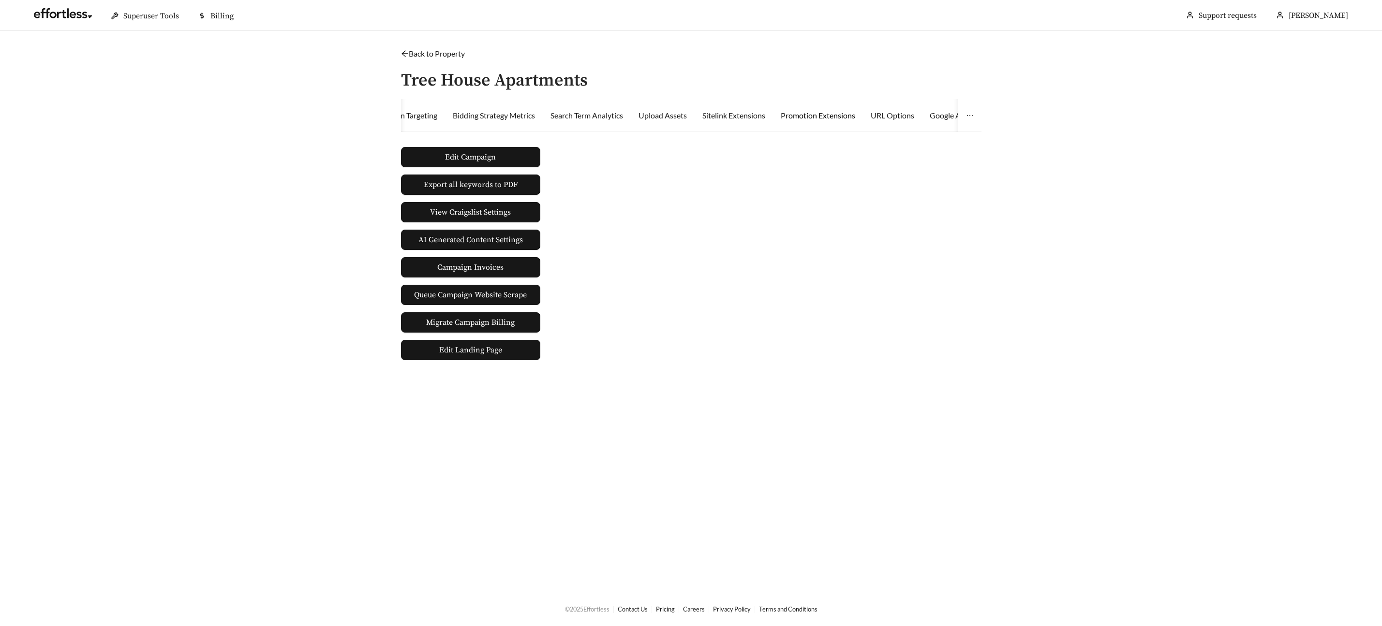
click at [844, 114] on div "Promotion Extensions" at bounding box center [818, 116] width 74 height 12
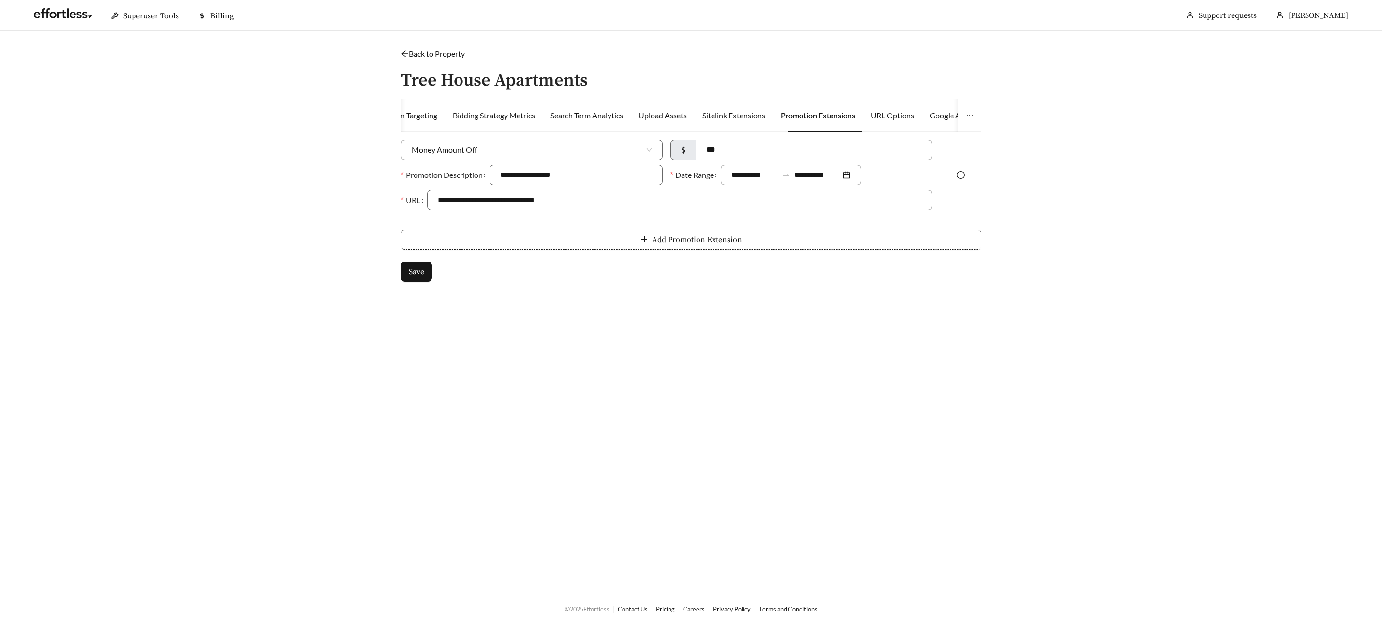
click at [961, 173] on icon "minus-circle" at bounding box center [961, 175] width 8 height 8
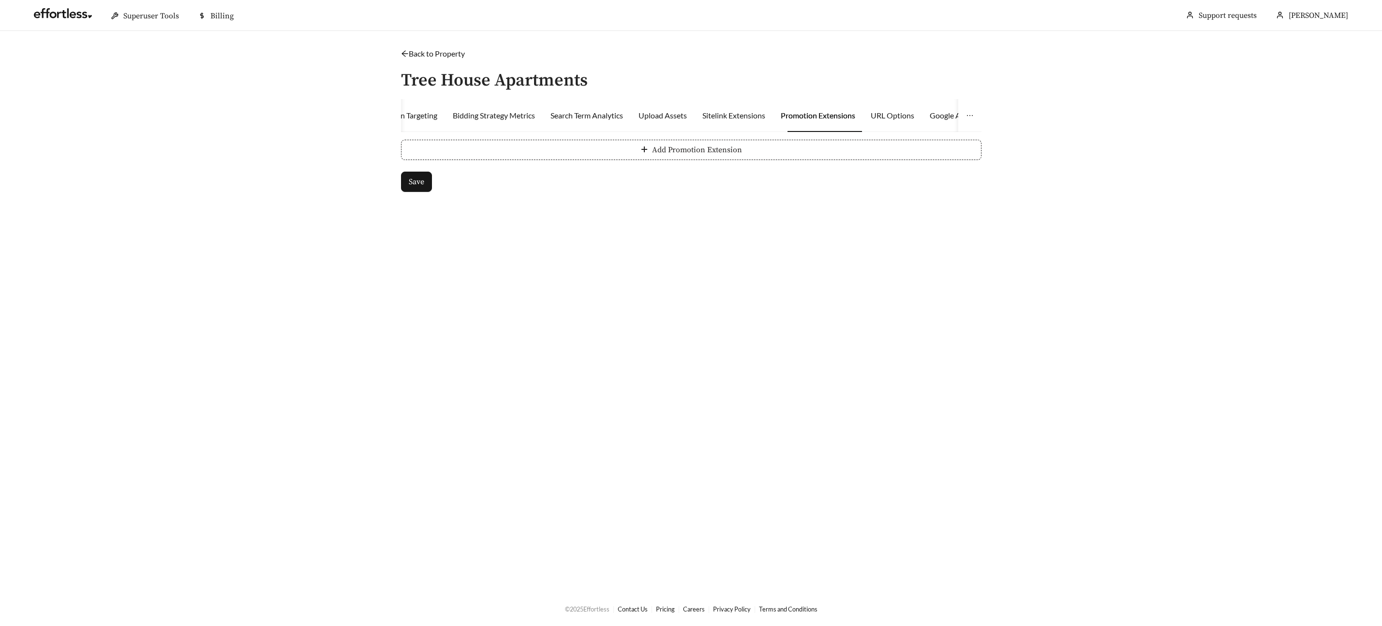
click at [573, 154] on button "Add Promotion Extension" at bounding box center [691, 150] width 580 height 20
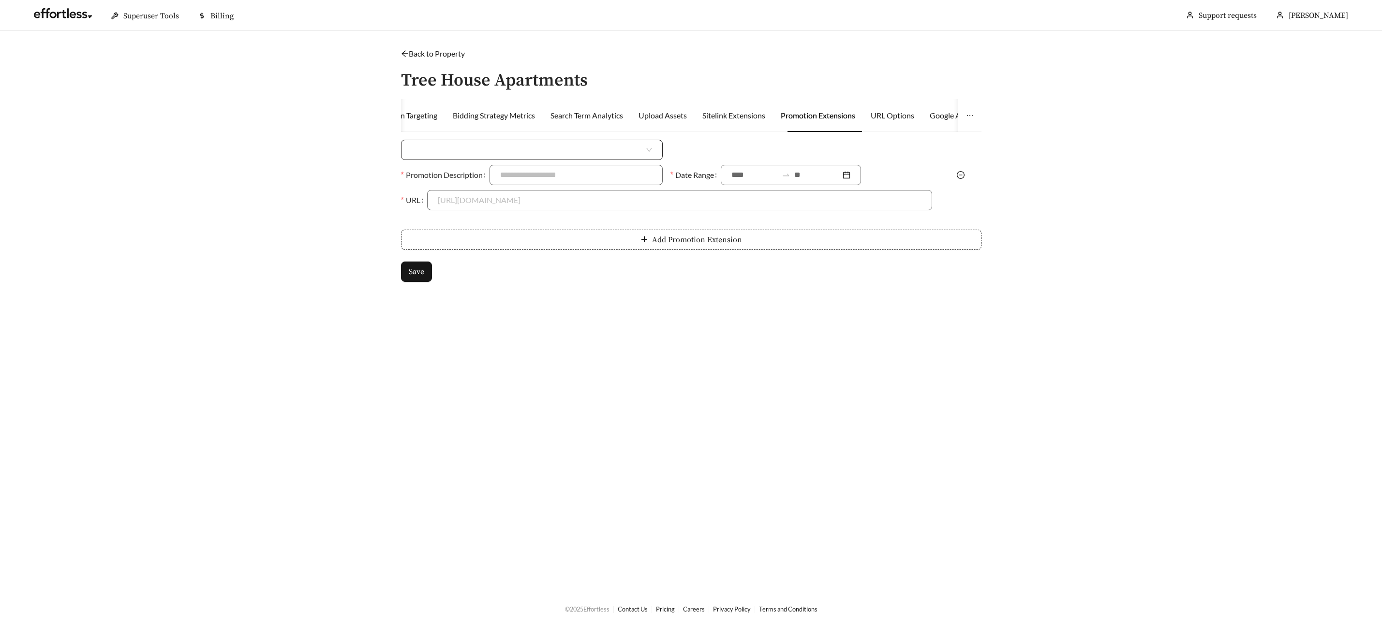
drag, startPoint x: 487, startPoint y: 149, endPoint x: 484, endPoint y: 159, distance: 9.5
click at [487, 149] on input "search" at bounding box center [528, 149] width 233 height 19
click at [467, 169] on div "Money Amount Off" at bounding box center [532, 171] width 240 height 11
click at [786, 152] on input at bounding box center [814, 149] width 236 height 19
type input "***"
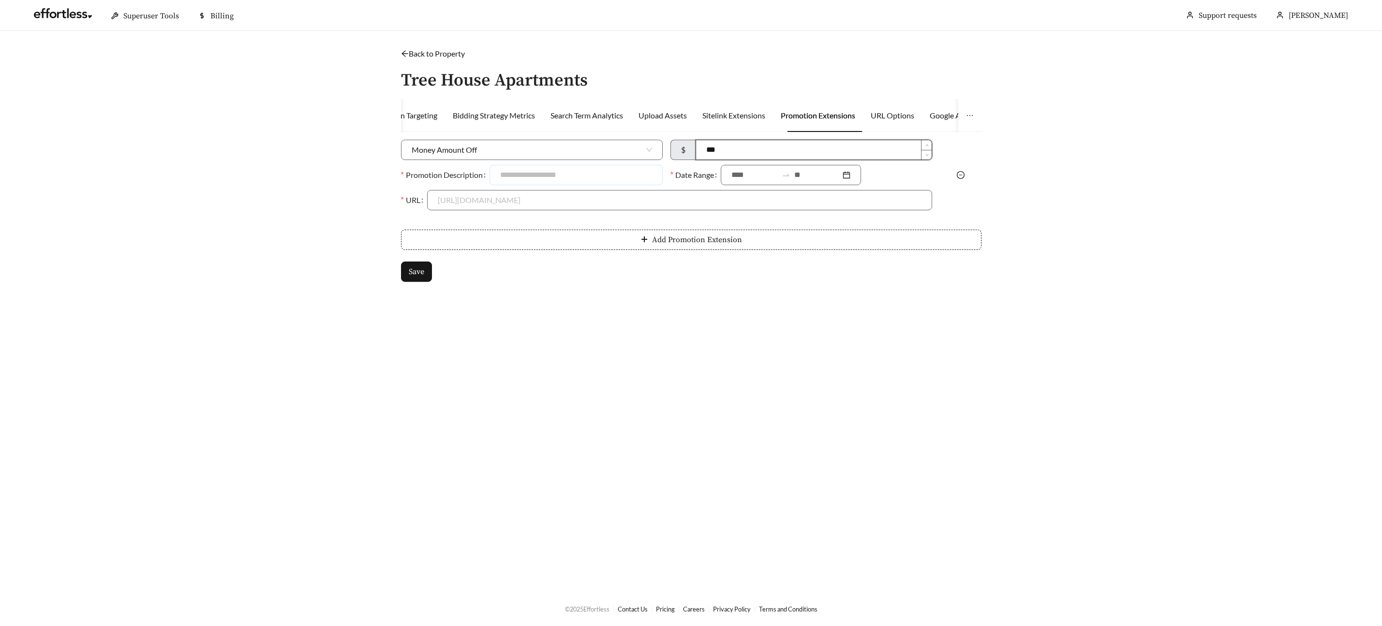
click at [610, 169] on input "Promotion Description" at bounding box center [575, 175] width 173 height 20
type input "**********"
drag, startPoint x: 755, startPoint y: 172, endPoint x: 748, endPoint y: 188, distance: 18.0
click at [755, 172] on input at bounding box center [754, 175] width 46 height 12
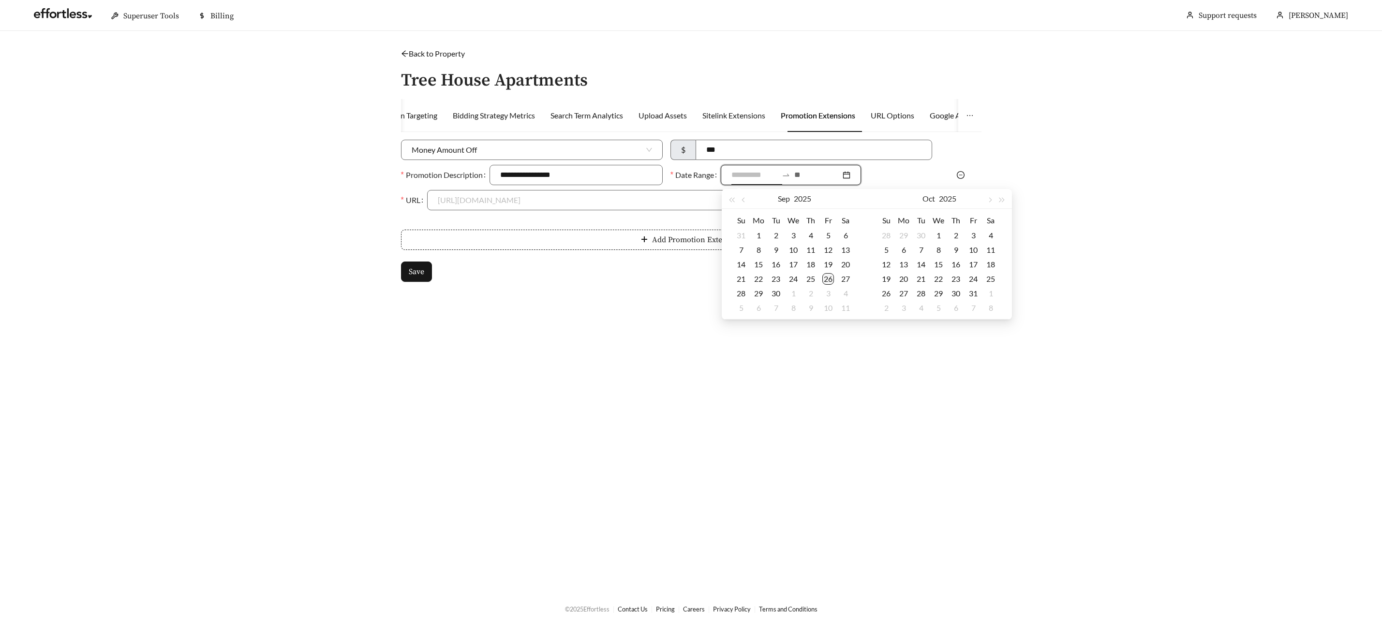
type input "**********"
drag, startPoint x: 830, startPoint y: 277, endPoint x: 888, endPoint y: 288, distance: 58.6
click at [831, 277] on div "26" at bounding box center [828, 279] width 12 height 12
type input "**********"
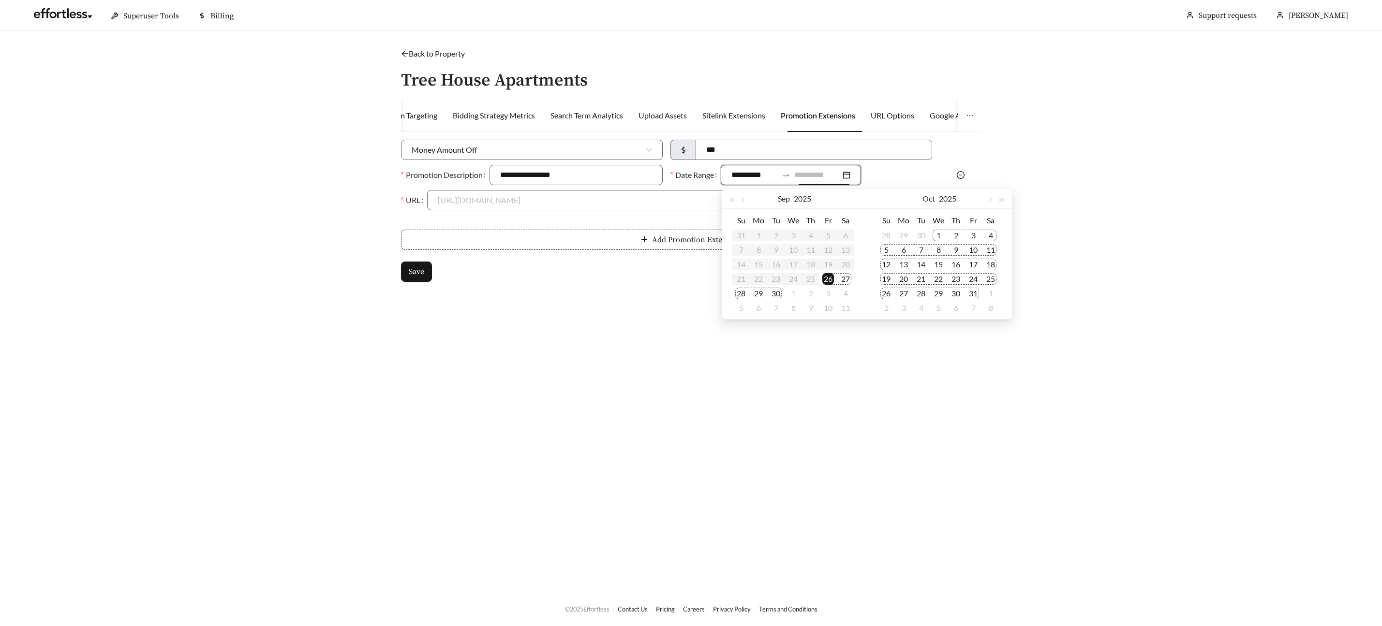
click at [966, 296] on td "31" at bounding box center [972, 293] width 17 height 15
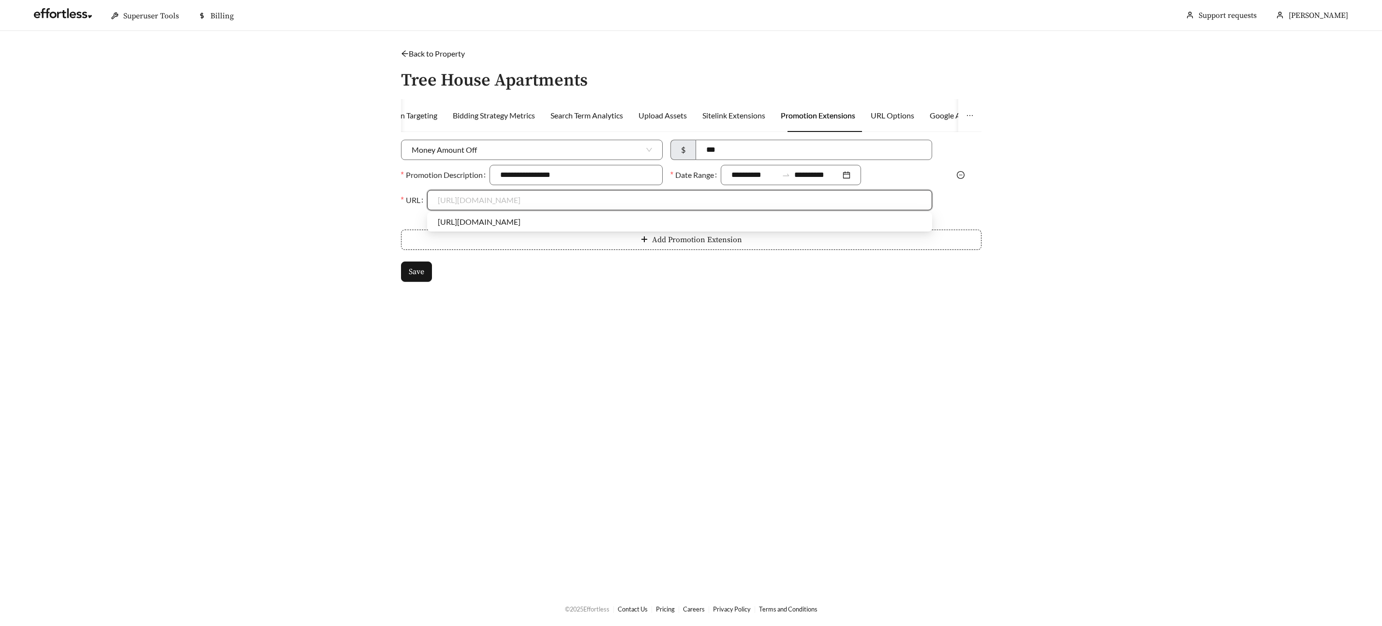
drag, startPoint x: 459, startPoint y: 191, endPoint x: 459, endPoint y: 199, distance: 8.2
click at [459, 191] on input "URL" at bounding box center [680, 200] width 484 height 19
drag, startPoint x: 459, startPoint y: 217, endPoint x: 461, endPoint y: 227, distance: 10.3
click at [459, 218] on div "[URL][DOMAIN_NAME]" at bounding box center [680, 222] width 484 height 11
type input "**********"
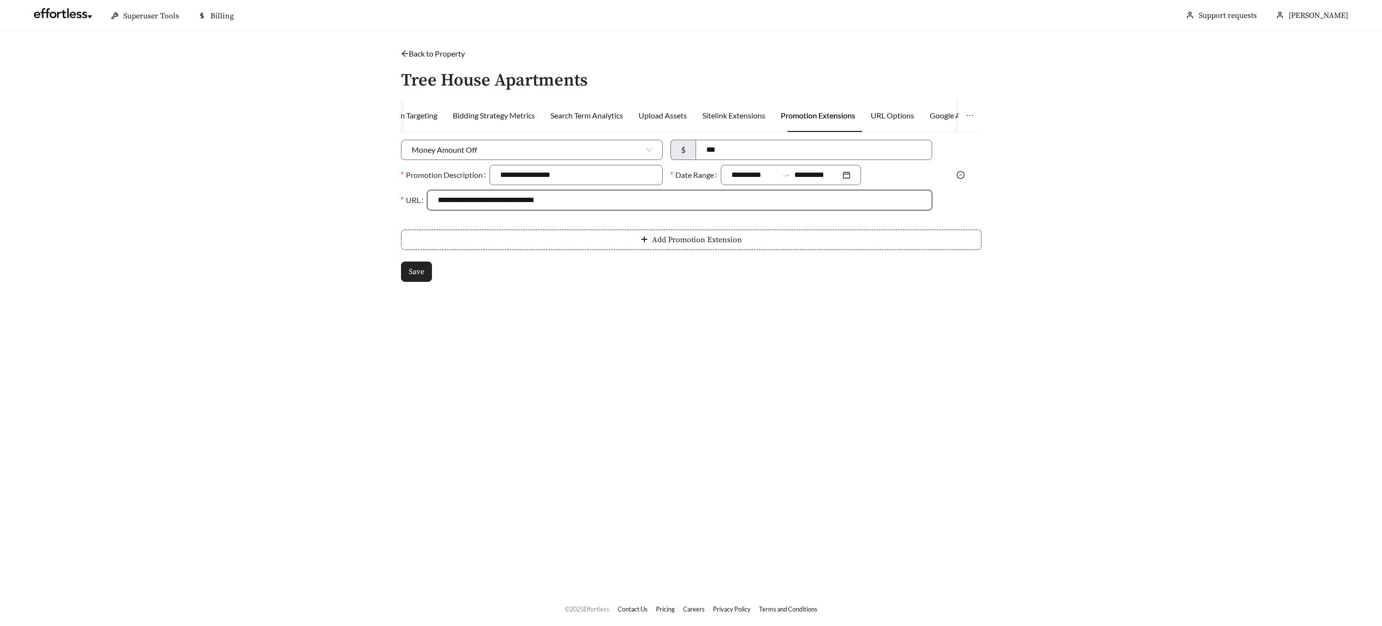
click at [420, 263] on button "Save" at bounding box center [416, 272] width 31 height 20
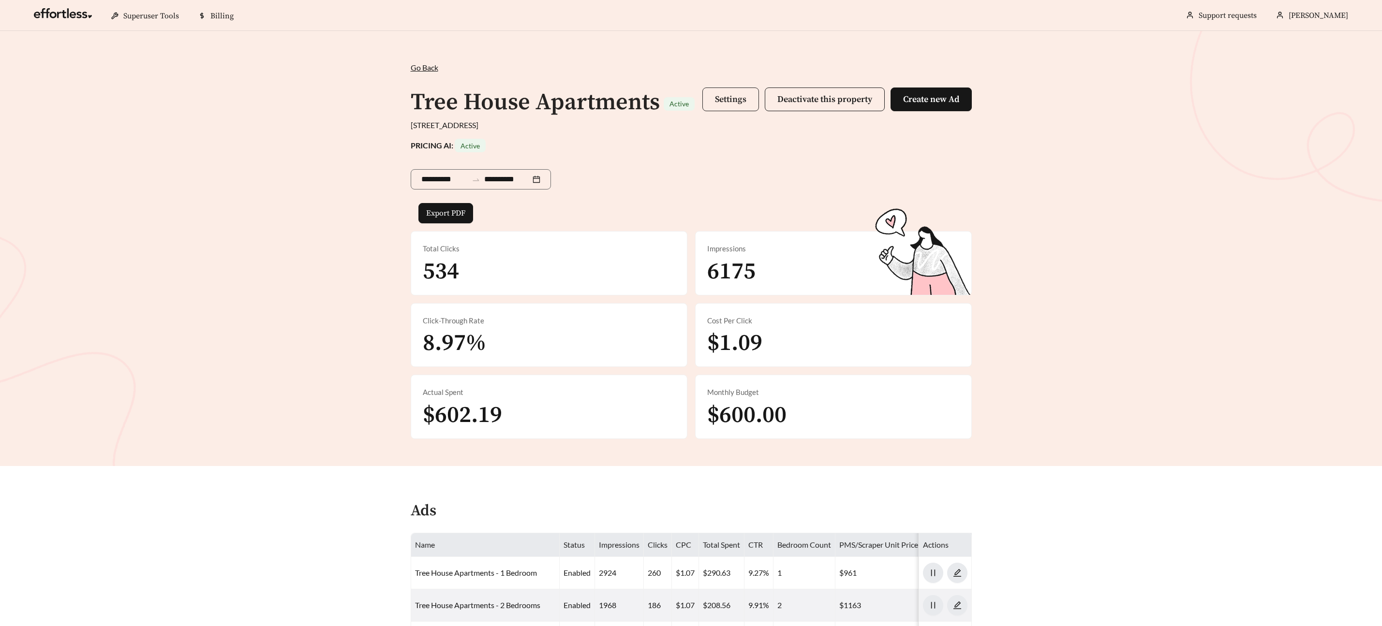
click at [718, 98] on span "Settings" at bounding box center [730, 99] width 31 height 11
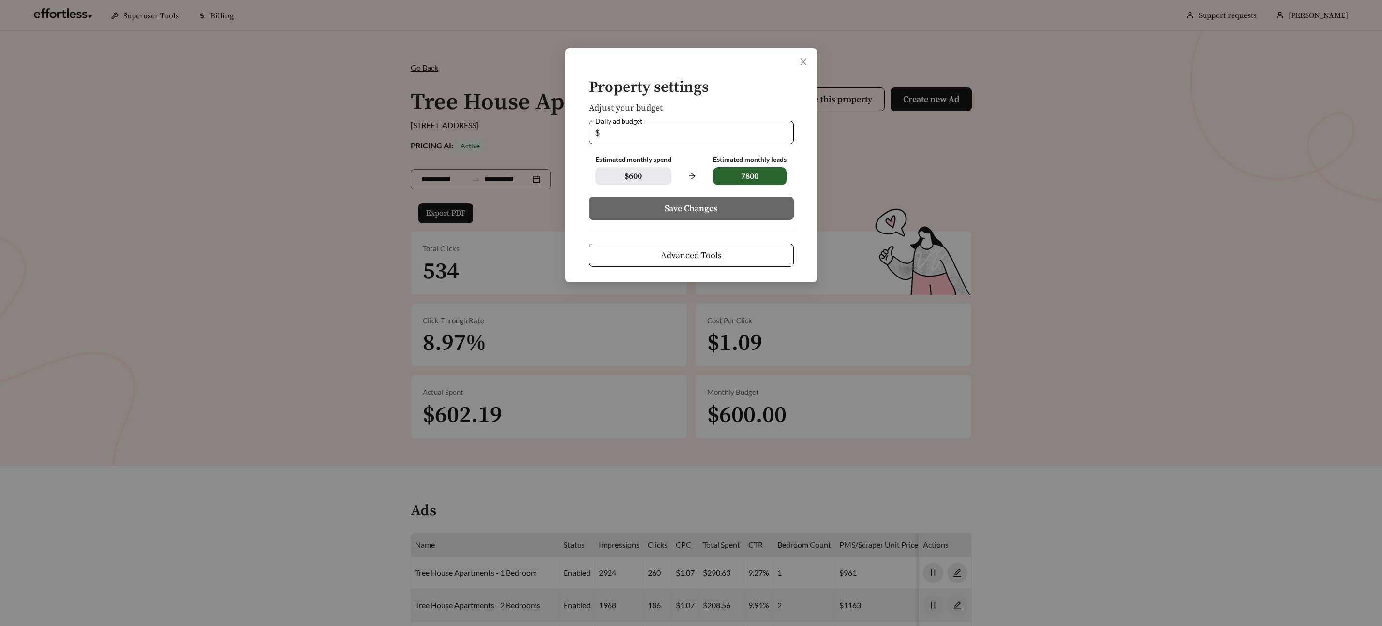
click at [678, 256] on span "Advanced Tools" at bounding box center [691, 255] width 61 height 13
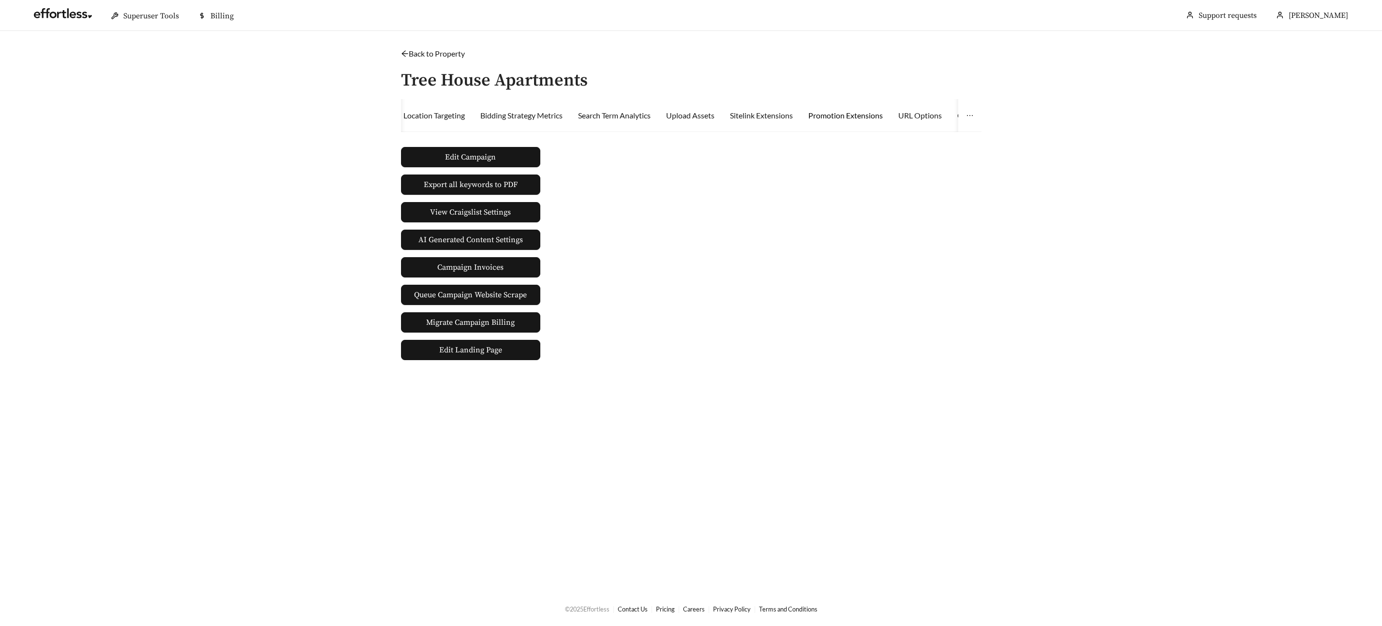
click at [863, 118] on div "Promotion Extensions" at bounding box center [845, 116] width 74 height 12
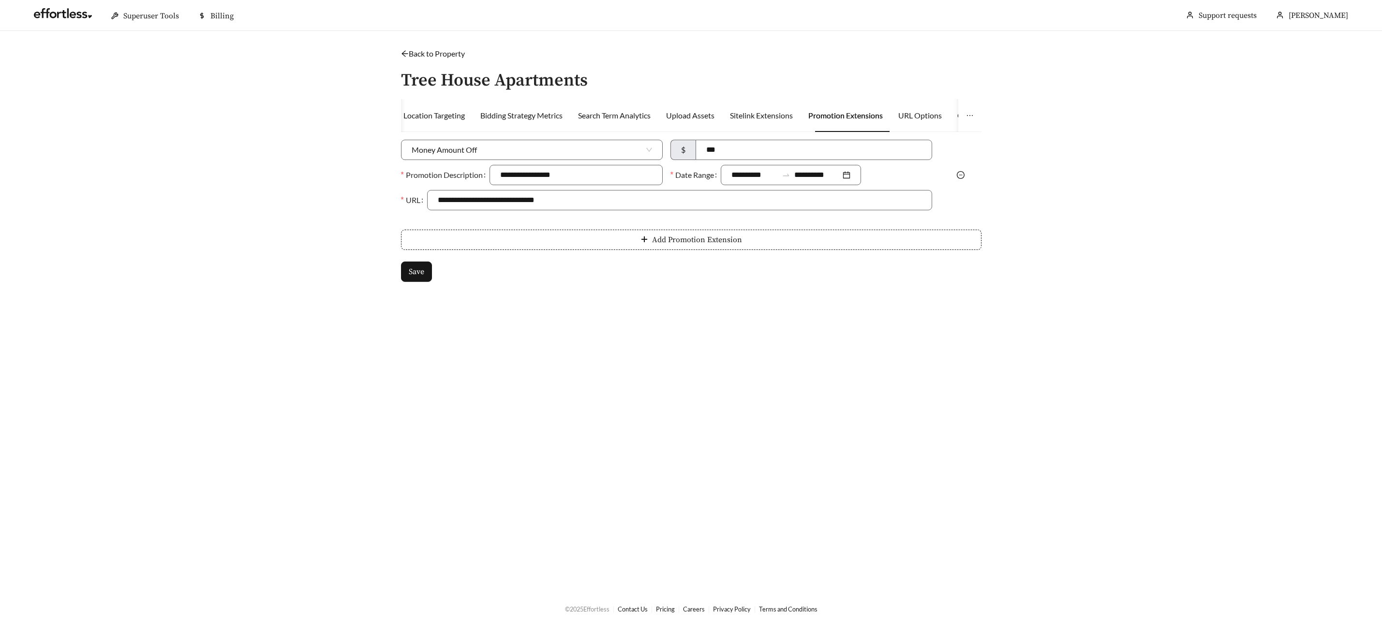
click at [959, 174] on icon "minus-circle" at bounding box center [961, 175] width 8 height 8
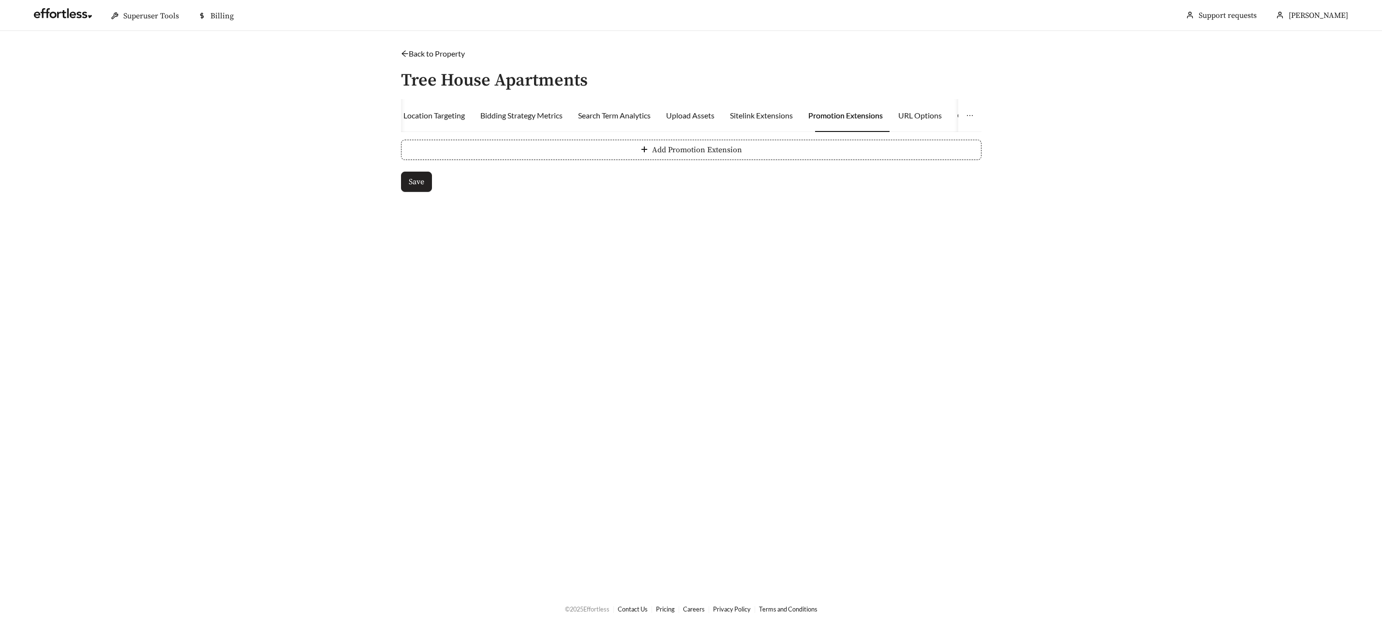
click at [417, 185] on span "Save" at bounding box center [416, 182] width 15 height 12
click at [707, 154] on span "Add Promotion Extension" at bounding box center [697, 150] width 90 height 12
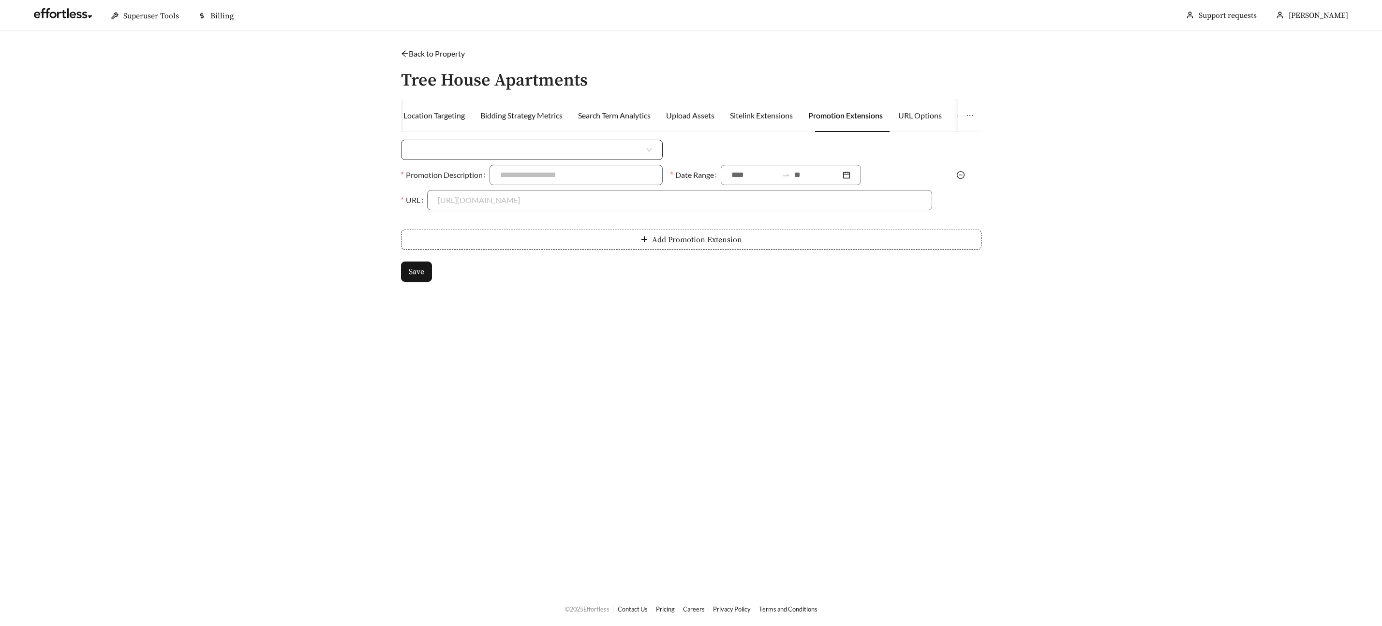
click at [513, 148] on input "search" at bounding box center [528, 149] width 233 height 19
drag, startPoint x: 474, startPoint y: 168, endPoint x: 532, endPoint y: 172, distance: 57.2
click at [477, 169] on div "Money Amount Off" at bounding box center [532, 171] width 240 height 11
click at [744, 156] on input at bounding box center [814, 149] width 236 height 19
type input "****"
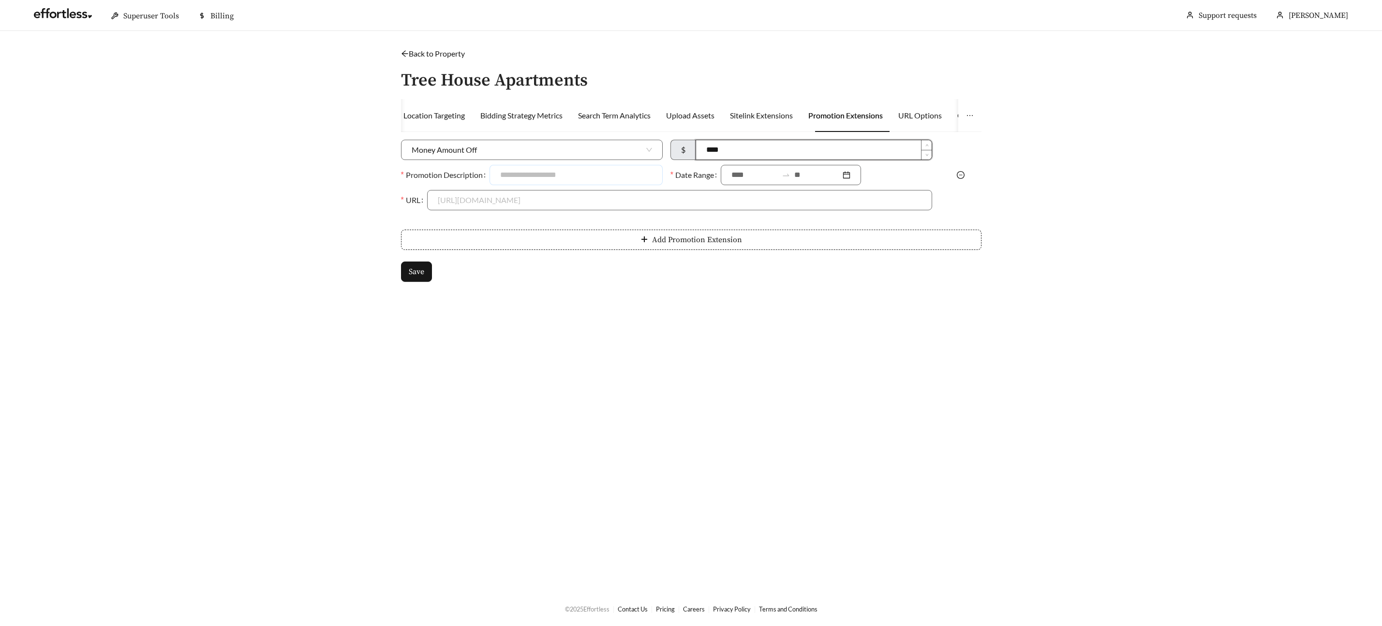
click at [602, 175] on input "Promotion Description" at bounding box center [575, 175] width 173 height 20
type input "**********"
click at [745, 174] on input at bounding box center [754, 175] width 46 height 12
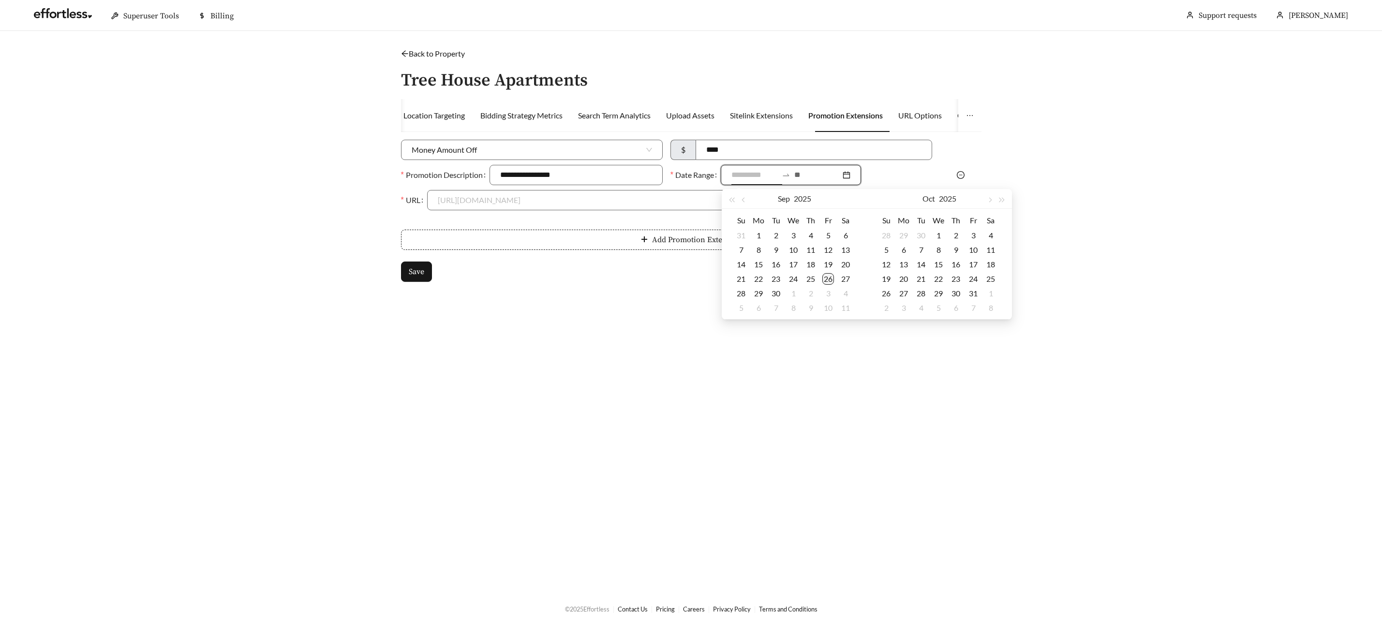
type input "**********"
click at [827, 281] on div "26" at bounding box center [828, 279] width 12 height 12
type input "**********"
click at [970, 294] on div "31" at bounding box center [973, 294] width 12 height 12
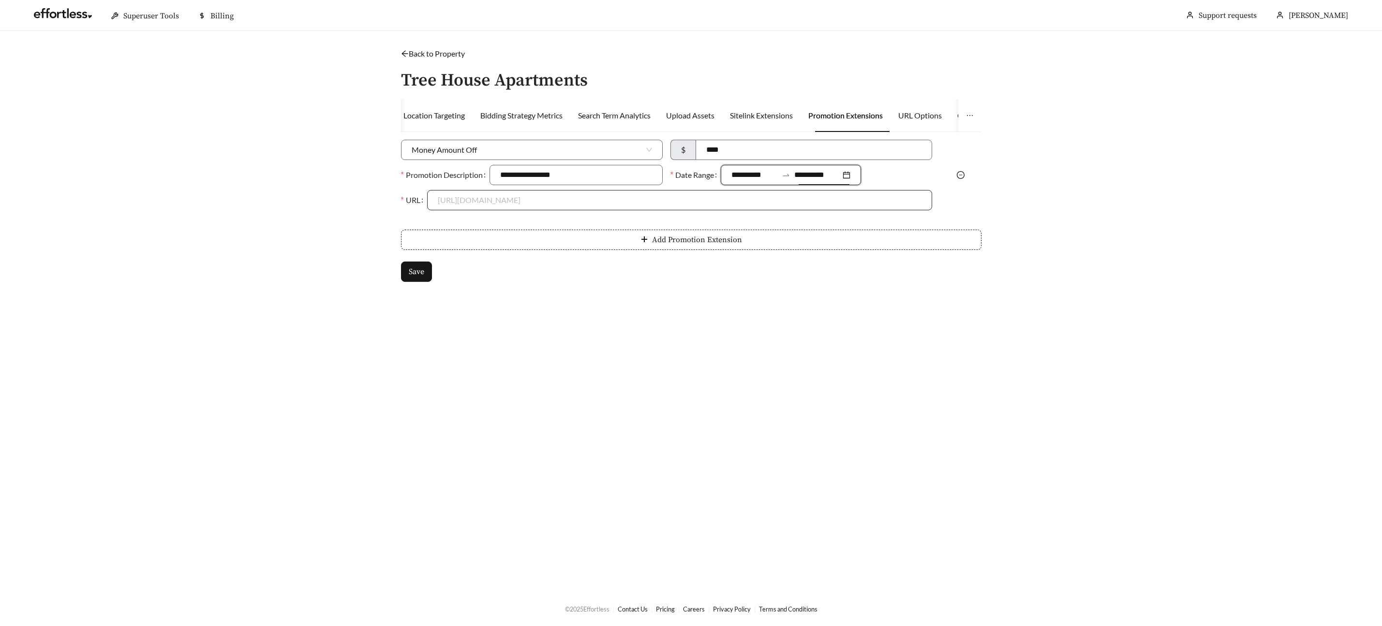
click at [476, 197] on input "URL" at bounding box center [680, 200] width 484 height 19
click at [458, 224] on div "[URL][DOMAIN_NAME]" at bounding box center [680, 222] width 484 height 11
type input "**********"
click at [813, 177] on input "**********" at bounding box center [817, 175] width 46 height 12
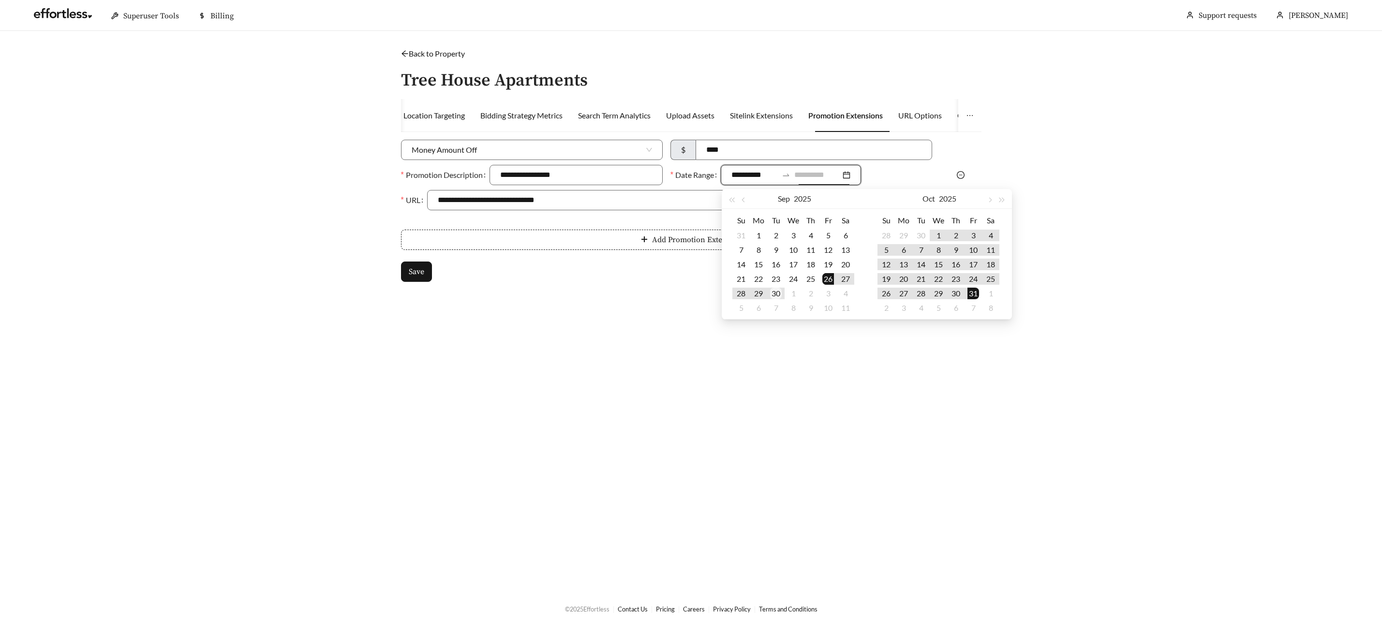
type input "**********"
click at [782, 293] on td "30" at bounding box center [775, 293] width 17 height 15
type input "**********"
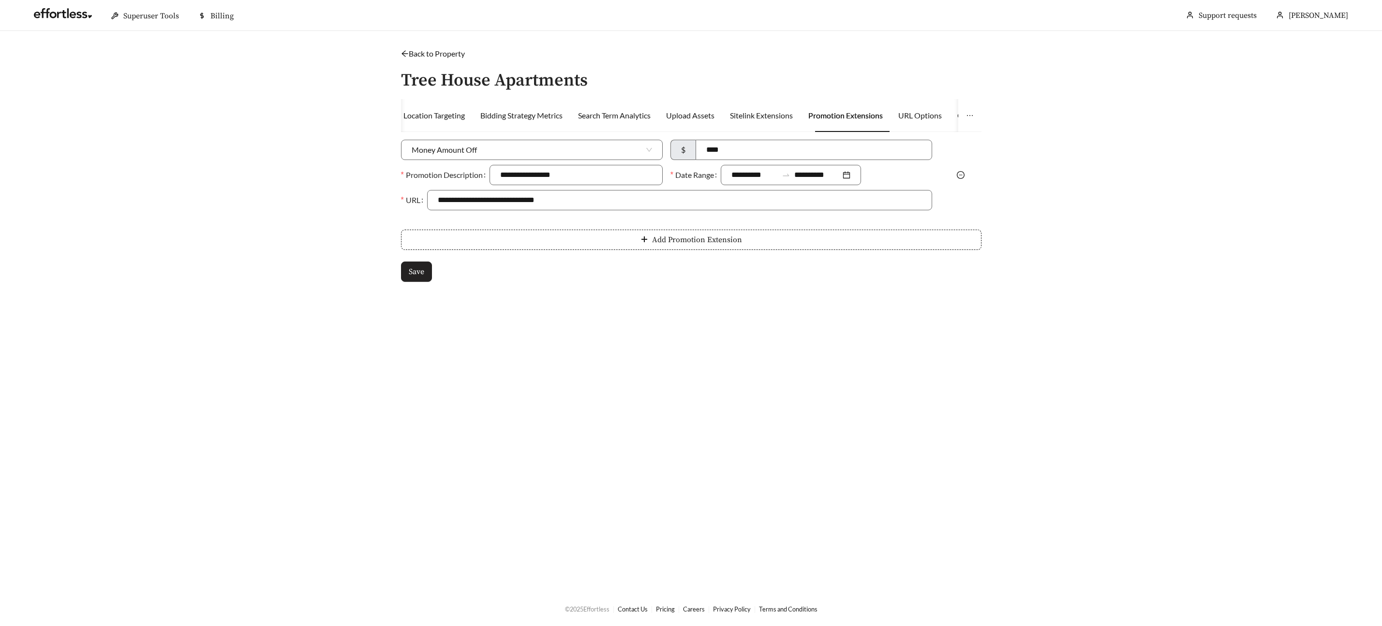
click at [423, 274] on span "Save" at bounding box center [416, 272] width 15 height 12
click at [399, 274] on div "**********" at bounding box center [691, 171] width 600 height 246
click at [402, 272] on button "Save" at bounding box center [416, 272] width 31 height 20
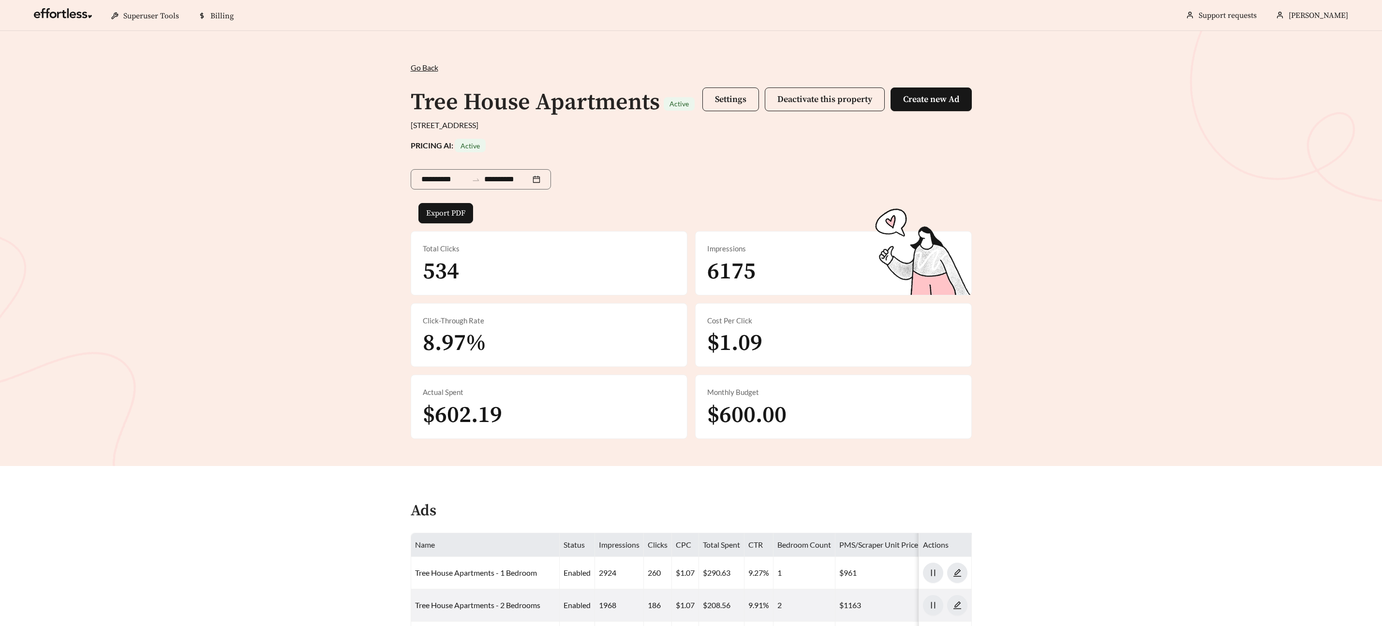
click at [768, 194] on div "**********" at bounding box center [691, 177] width 561 height 51
